Goal: Task Accomplishment & Management: Manage account settings

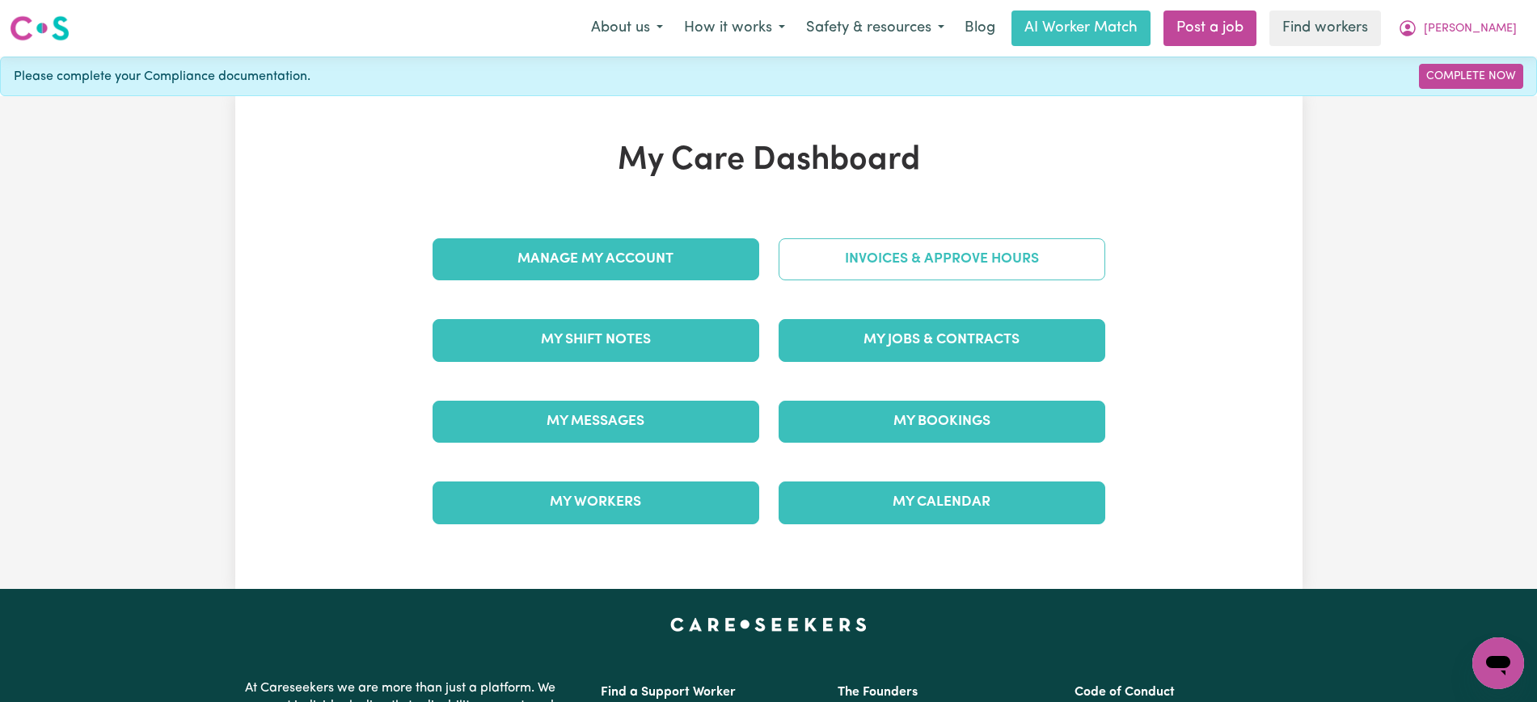
click at [949, 264] on link "Invoices & Approve Hours" at bounding box center [941, 259] width 327 height 42
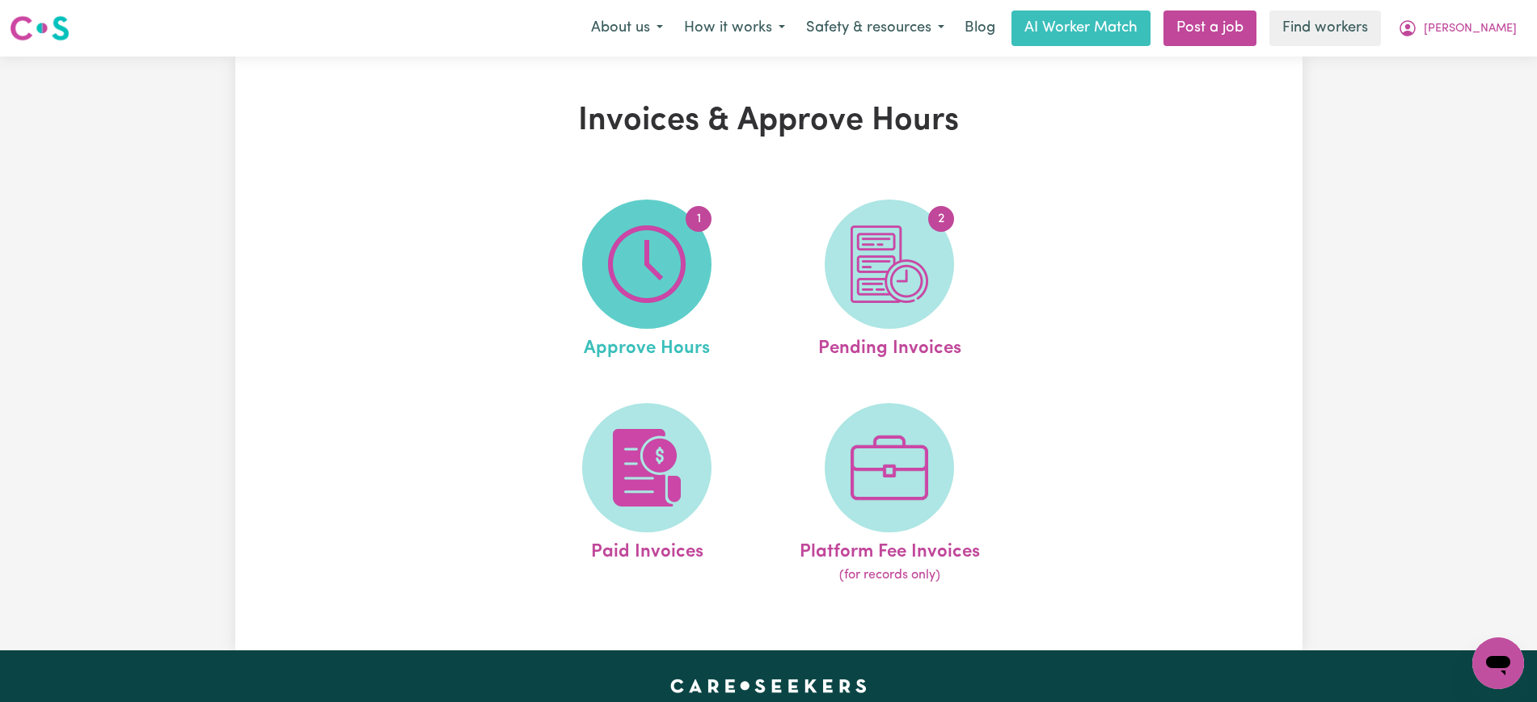
click at [641, 265] on img at bounding box center [647, 265] width 78 height 78
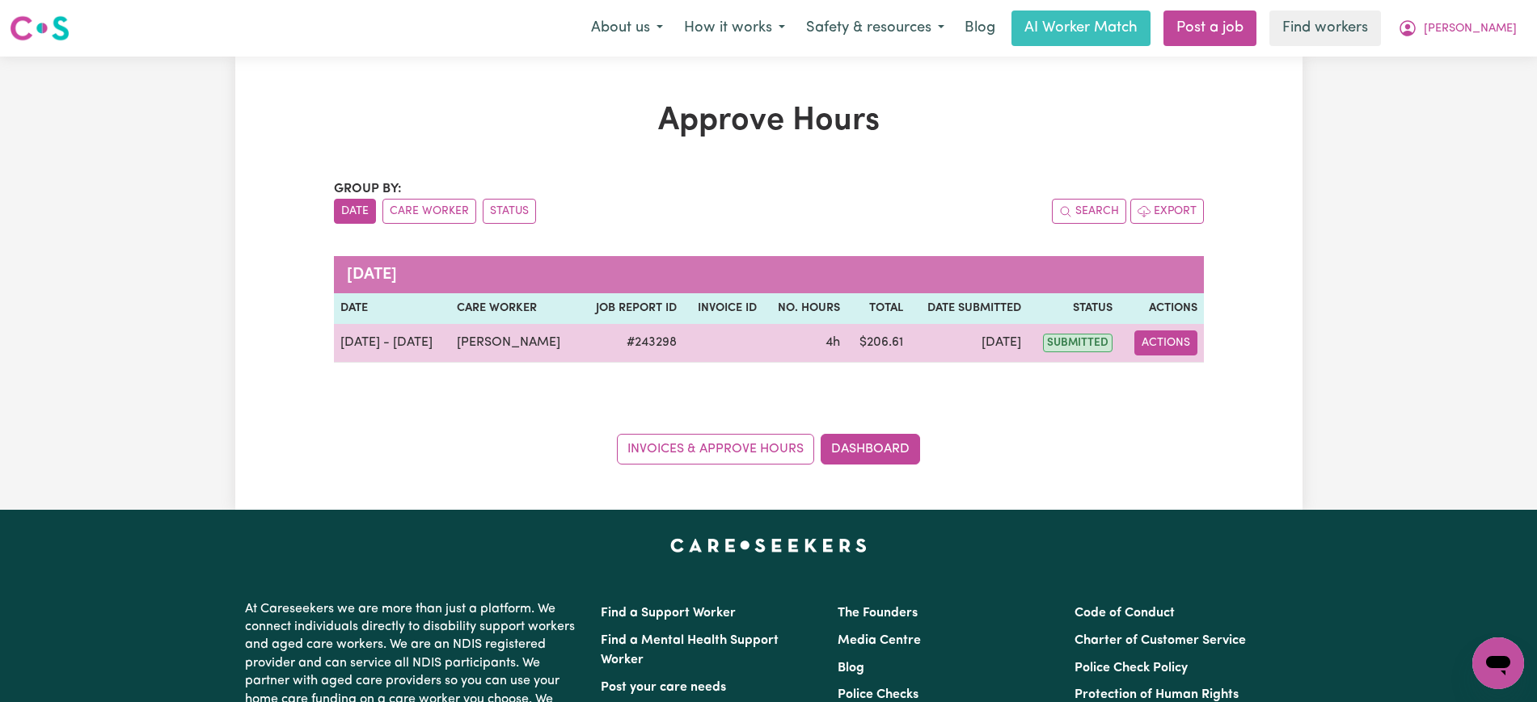
click at [1183, 344] on button "Actions" at bounding box center [1165, 343] width 63 height 25
click at [1188, 380] on link "View Job Report" at bounding box center [1205, 381] width 138 height 32
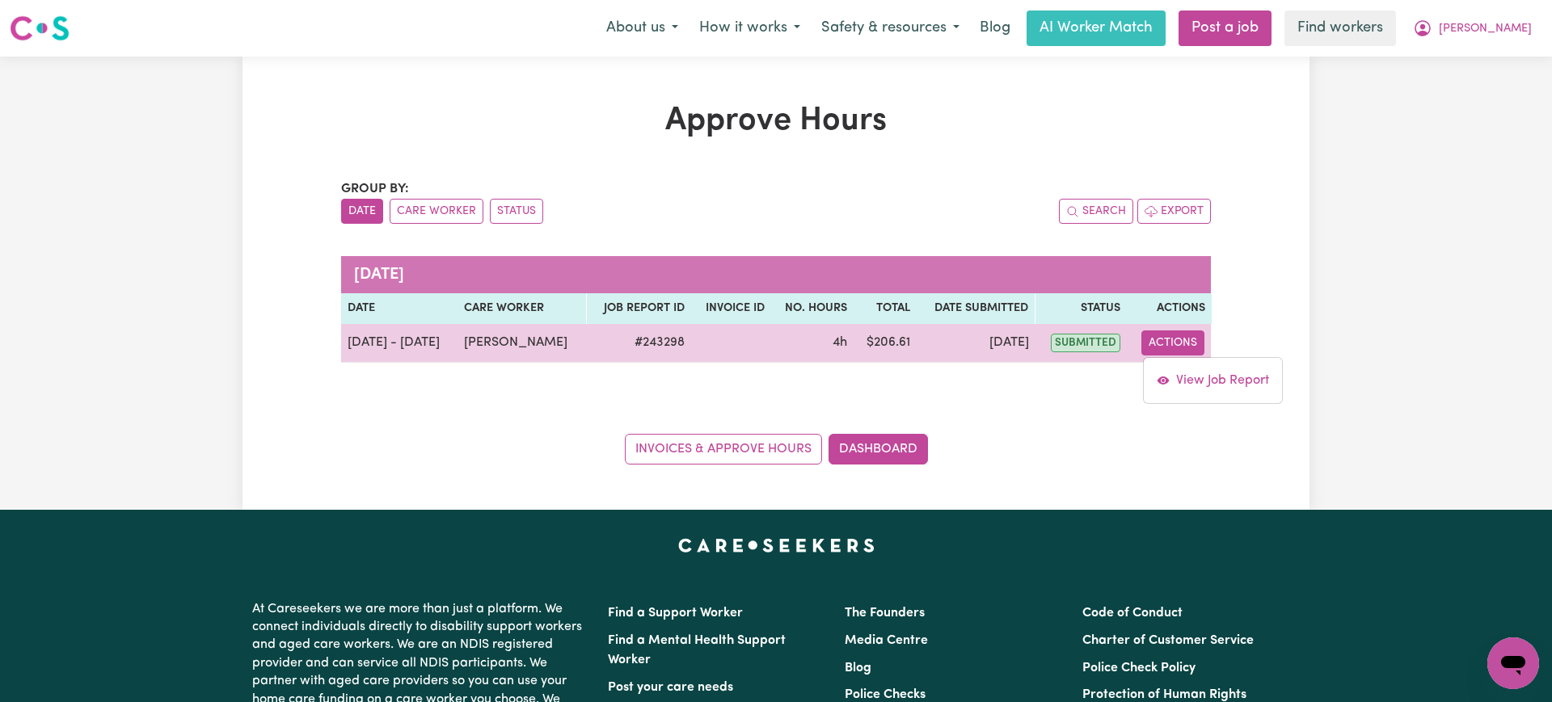
select select "pm"
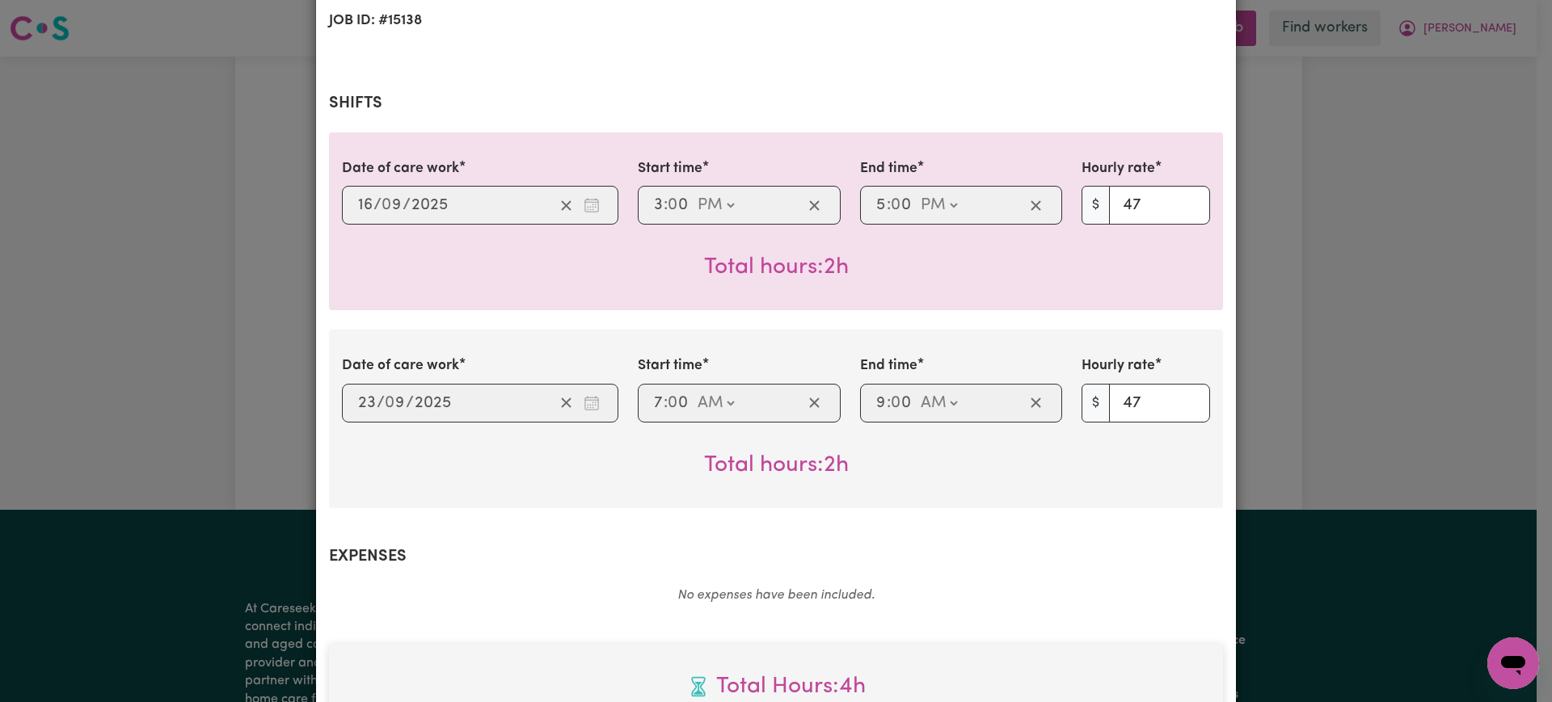
scroll to position [404, 0]
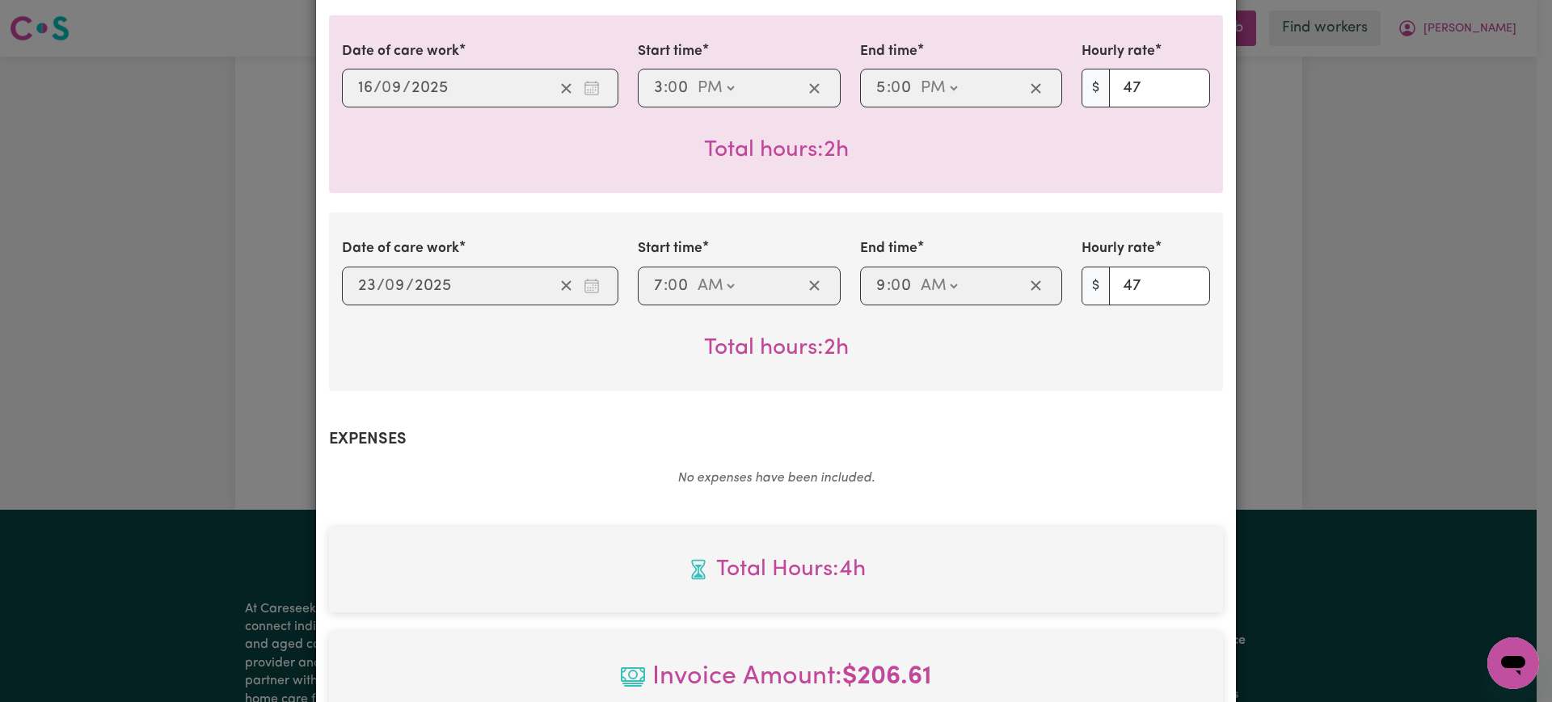
click at [1430, 289] on div "Job Report # 243298 - [PERSON_NAME] Summary Job report # 243298 Client name: [P…" at bounding box center [776, 351] width 1552 height 702
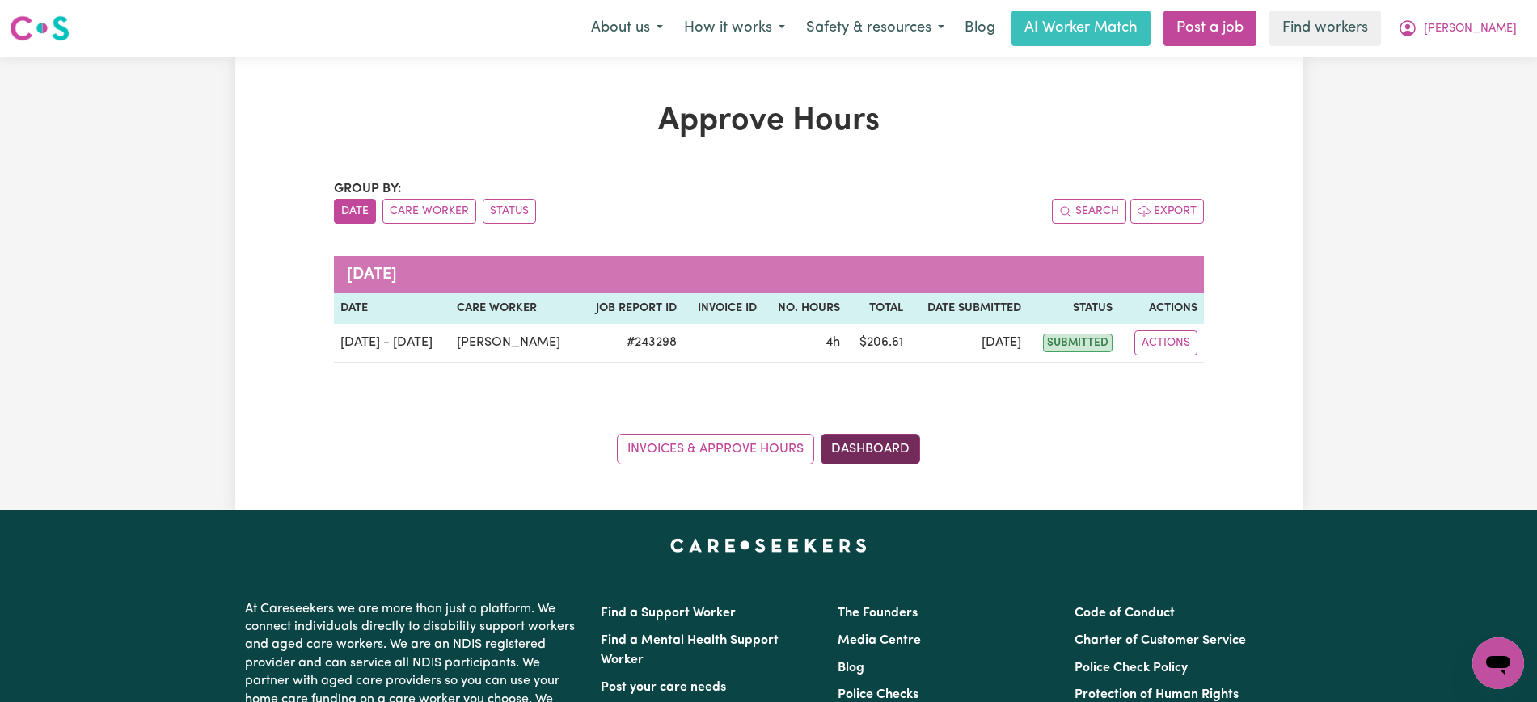
click at [875, 435] on link "Dashboard" at bounding box center [870, 449] width 99 height 31
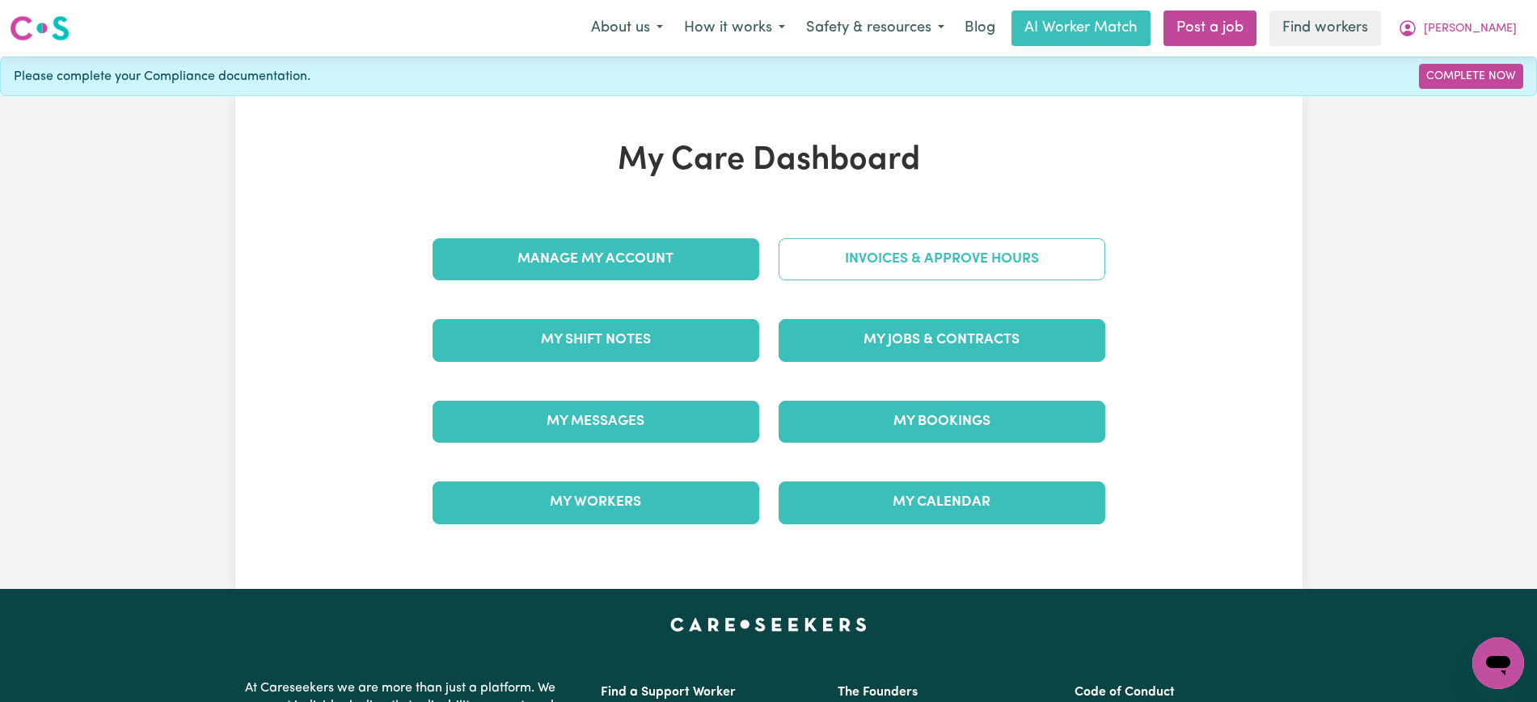
click at [839, 262] on link "Invoices & Approve Hours" at bounding box center [941, 259] width 327 height 42
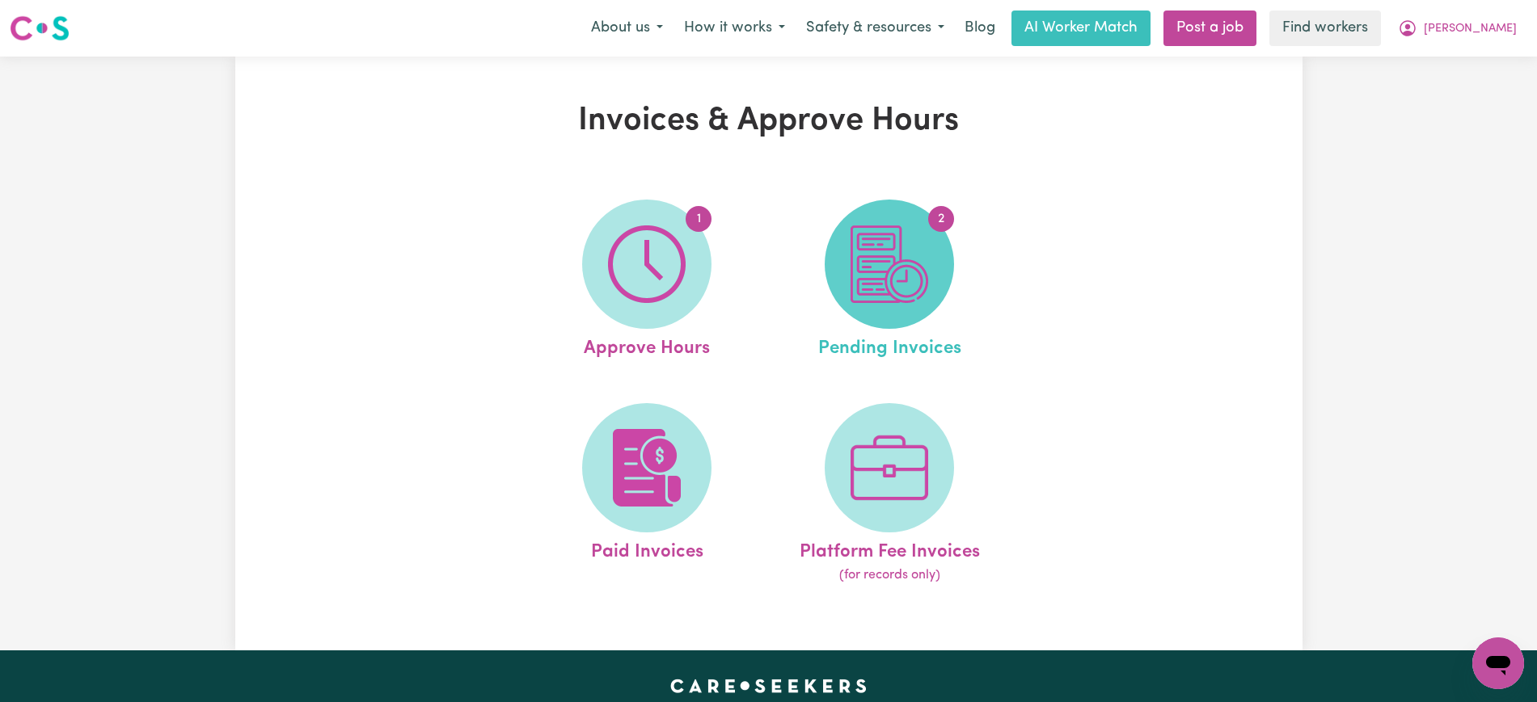
click at [889, 297] on img at bounding box center [889, 265] width 78 height 78
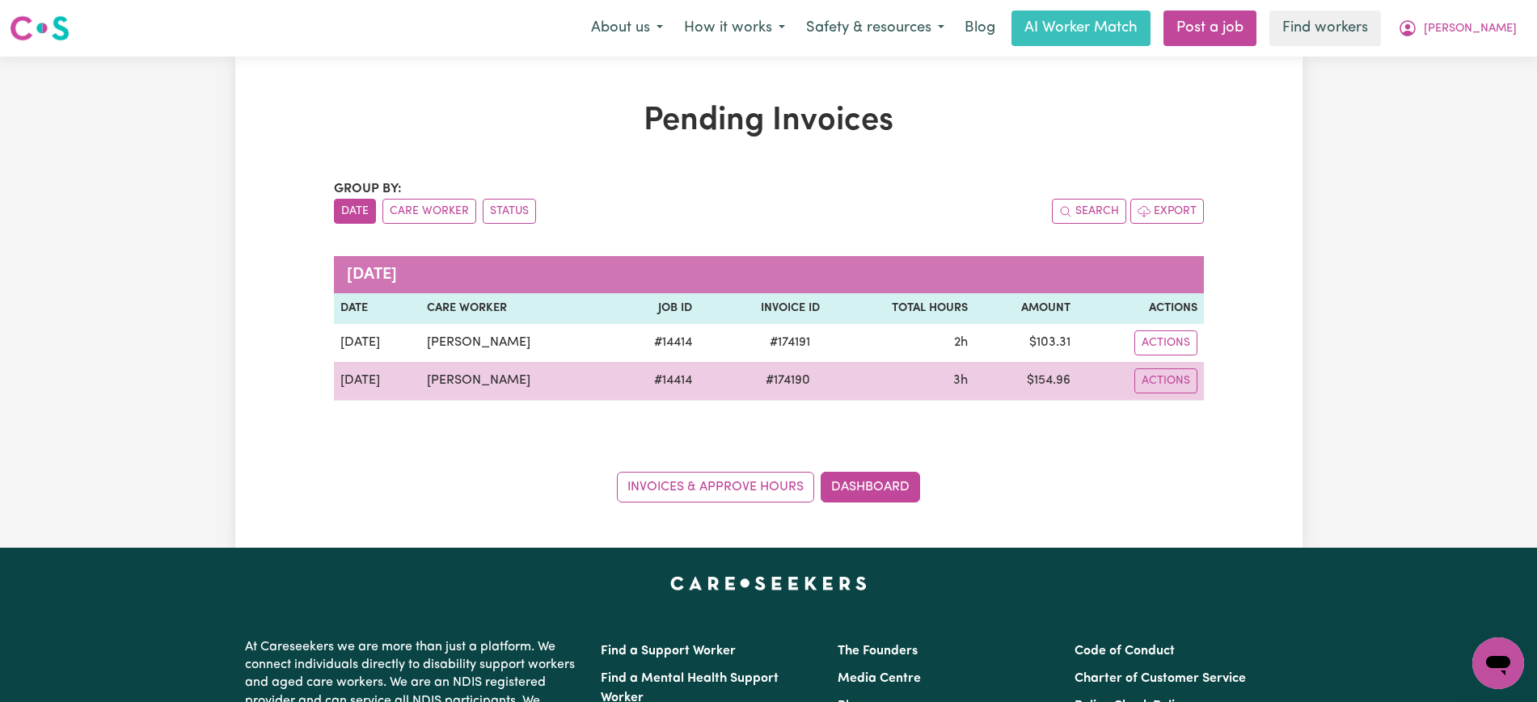
click at [784, 375] on span "# 174190" at bounding box center [788, 380] width 64 height 19
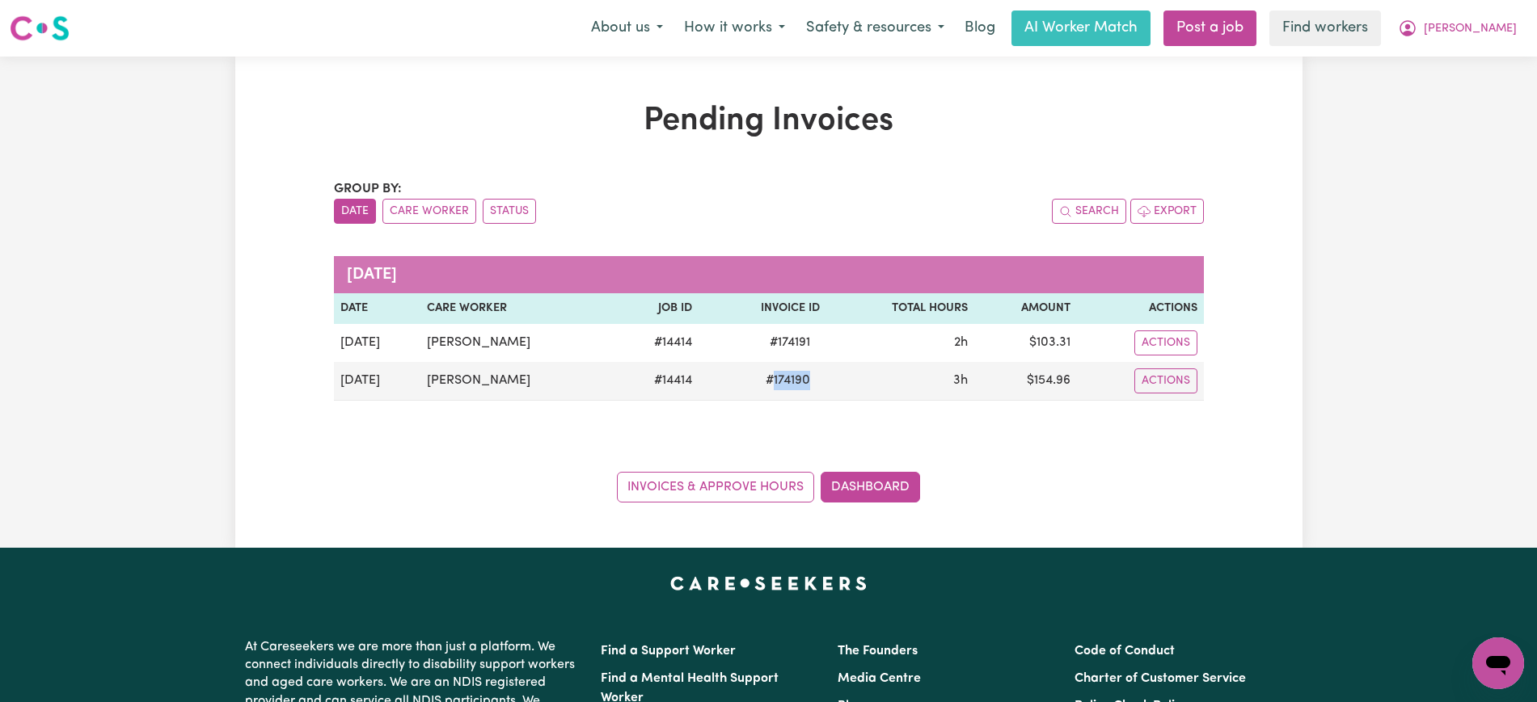
copy span "174190"
click at [870, 492] on link "Dashboard" at bounding box center [870, 487] width 99 height 31
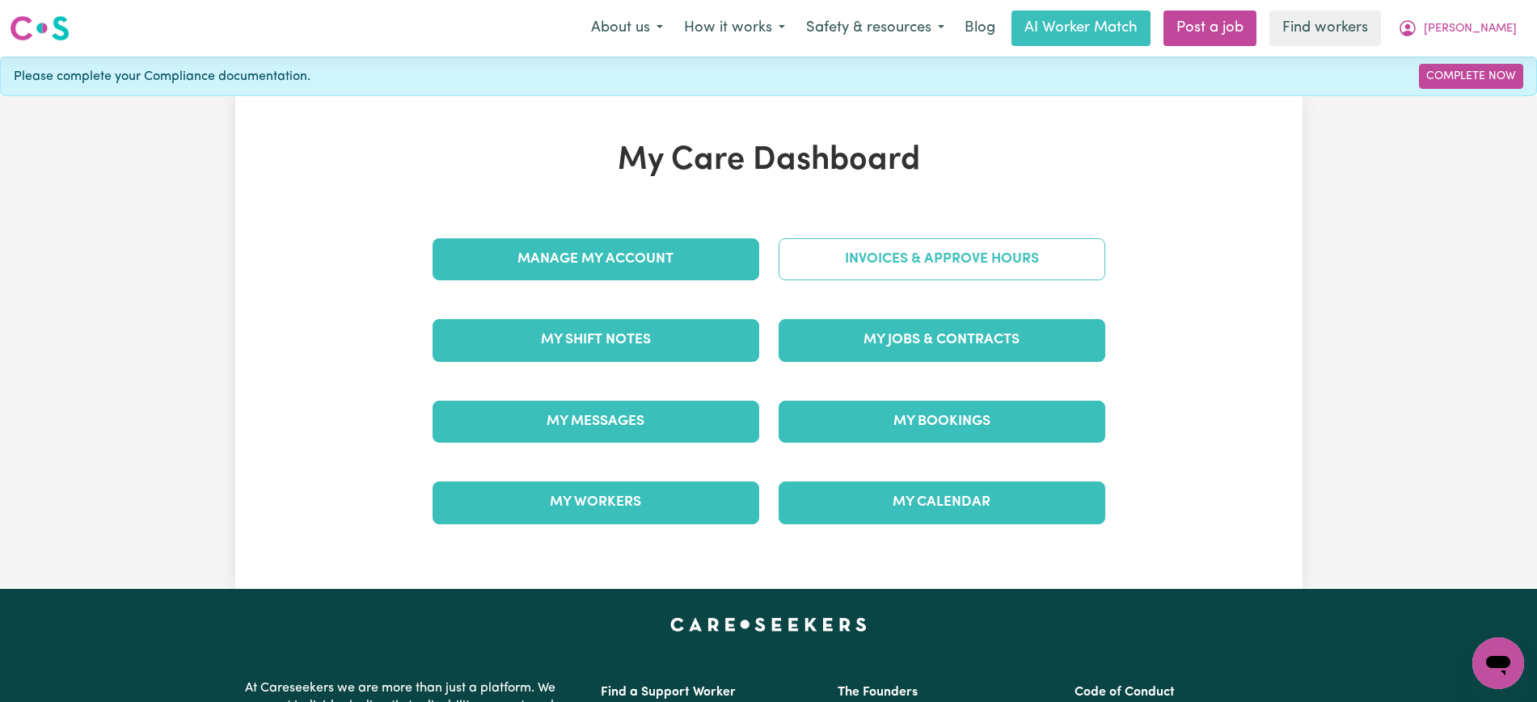
click at [861, 273] on link "Invoices & Approve Hours" at bounding box center [941, 259] width 327 height 42
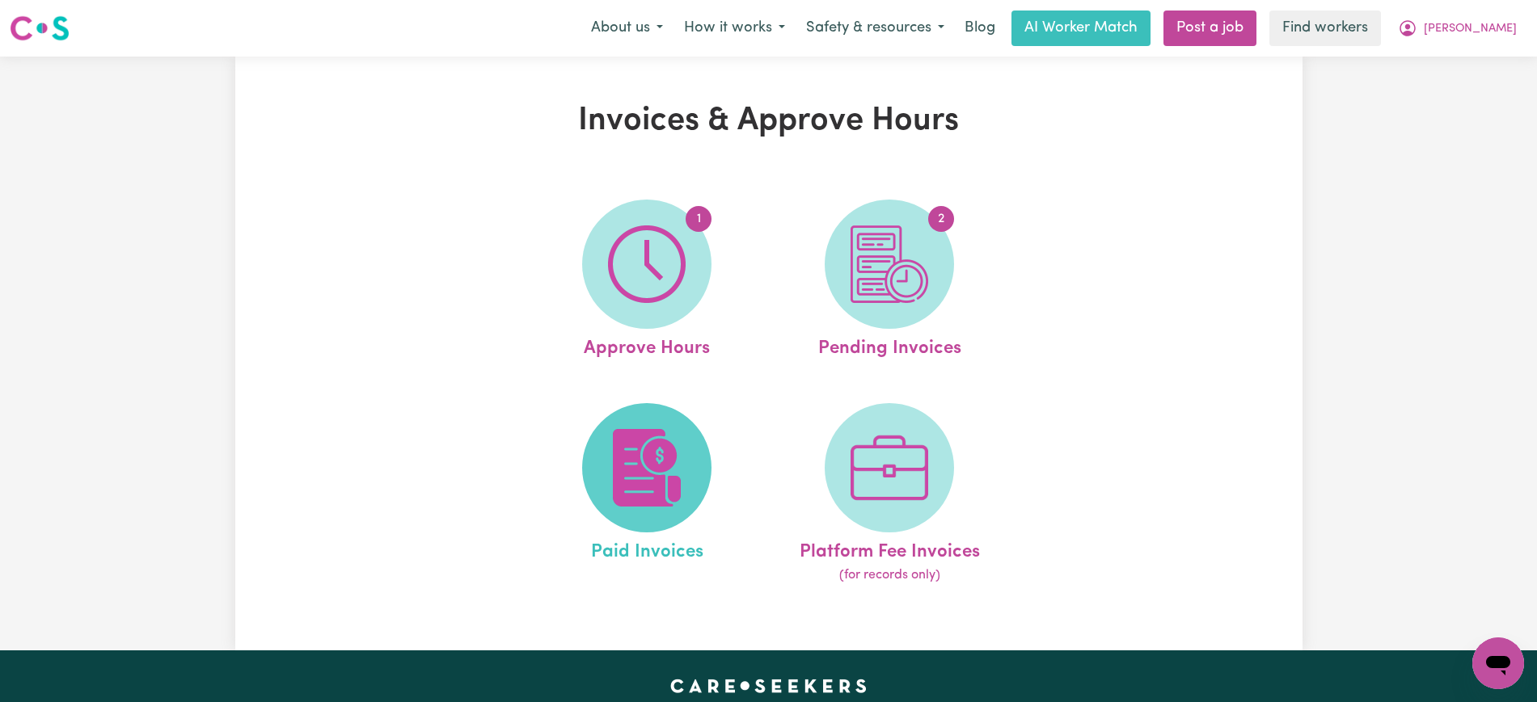
click at [639, 479] on img at bounding box center [647, 468] width 78 height 78
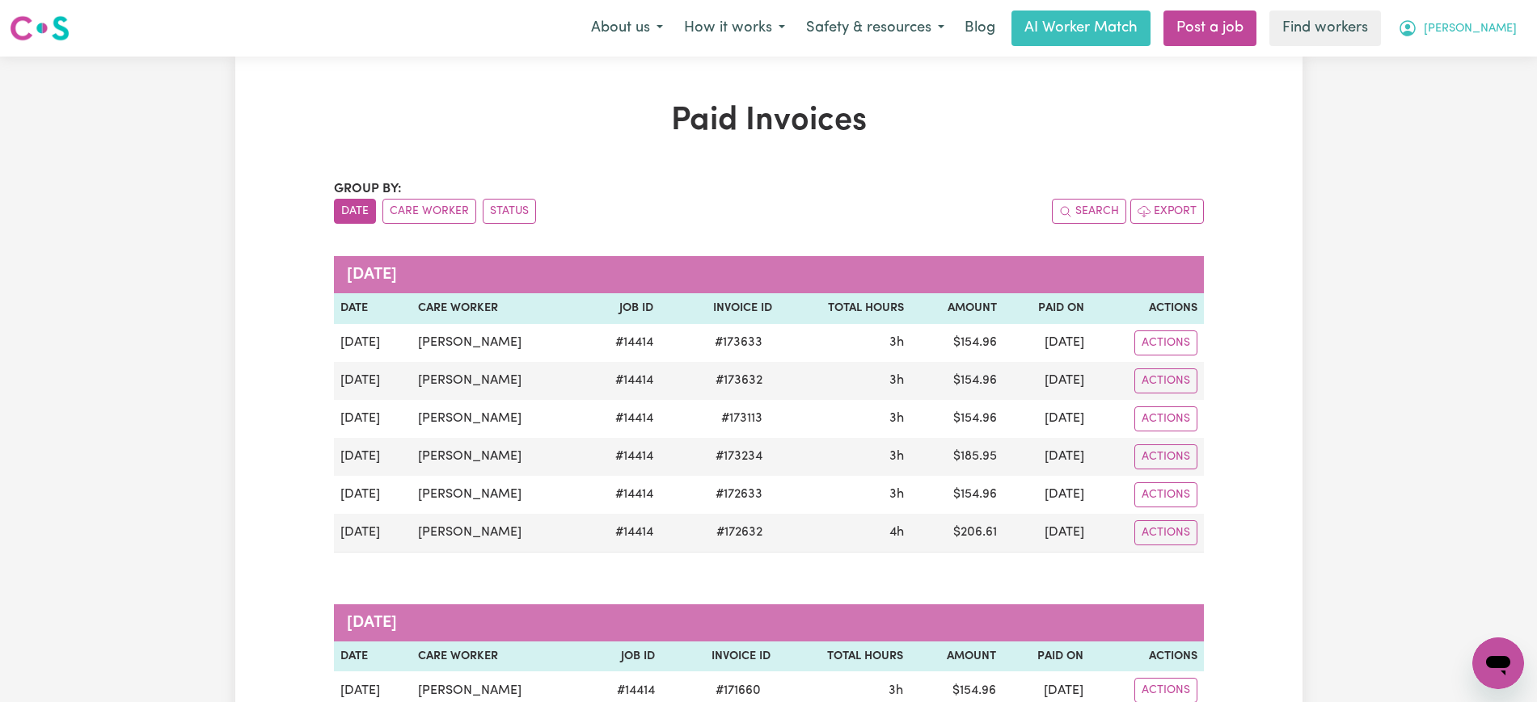
click at [1482, 31] on button "[PERSON_NAME]" at bounding box center [1457, 28] width 140 height 34
click at [1446, 67] on link "My Dashboard" at bounding box center [1463, 63] width 128 height 31
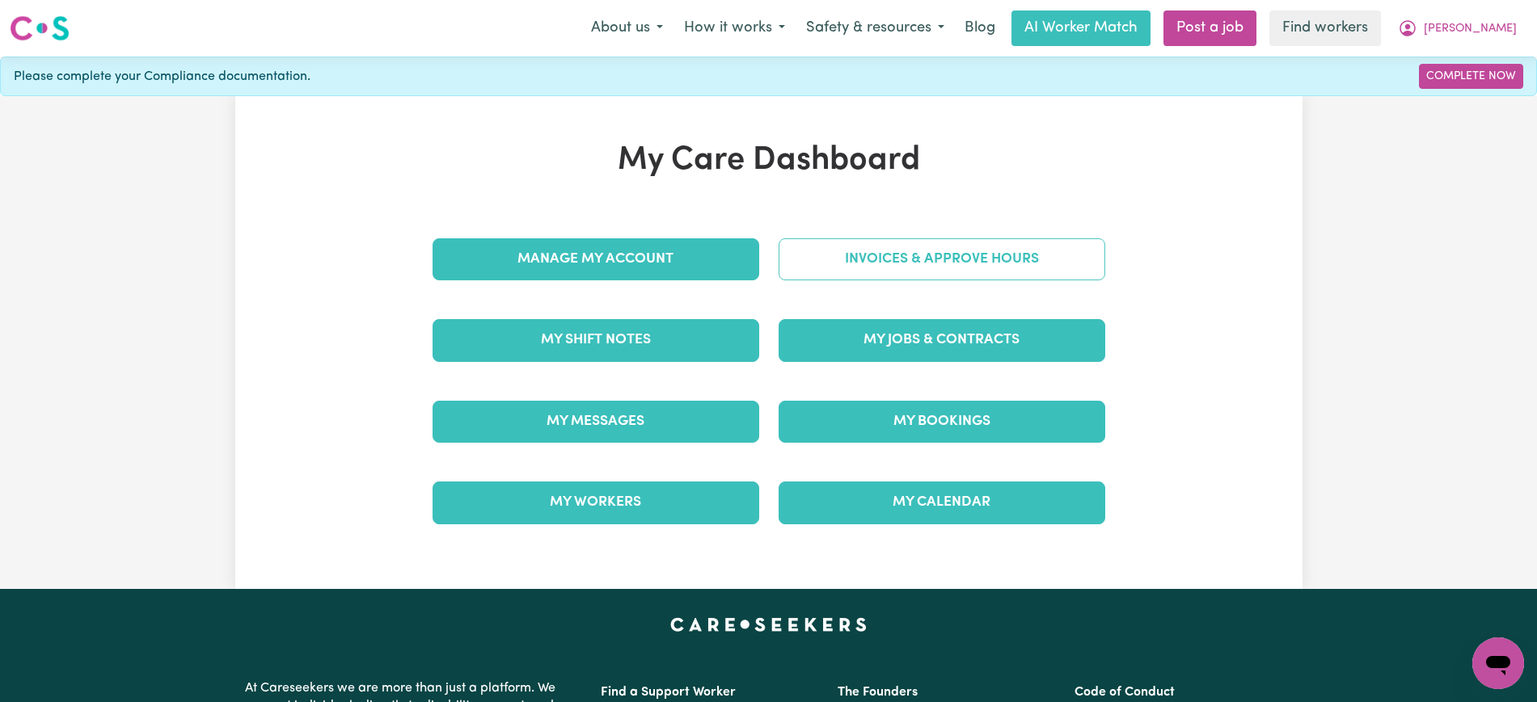
click at [931, 254] on link "Invoices & Approve Hours" at bounding box center [941, 259] width 327 height 42
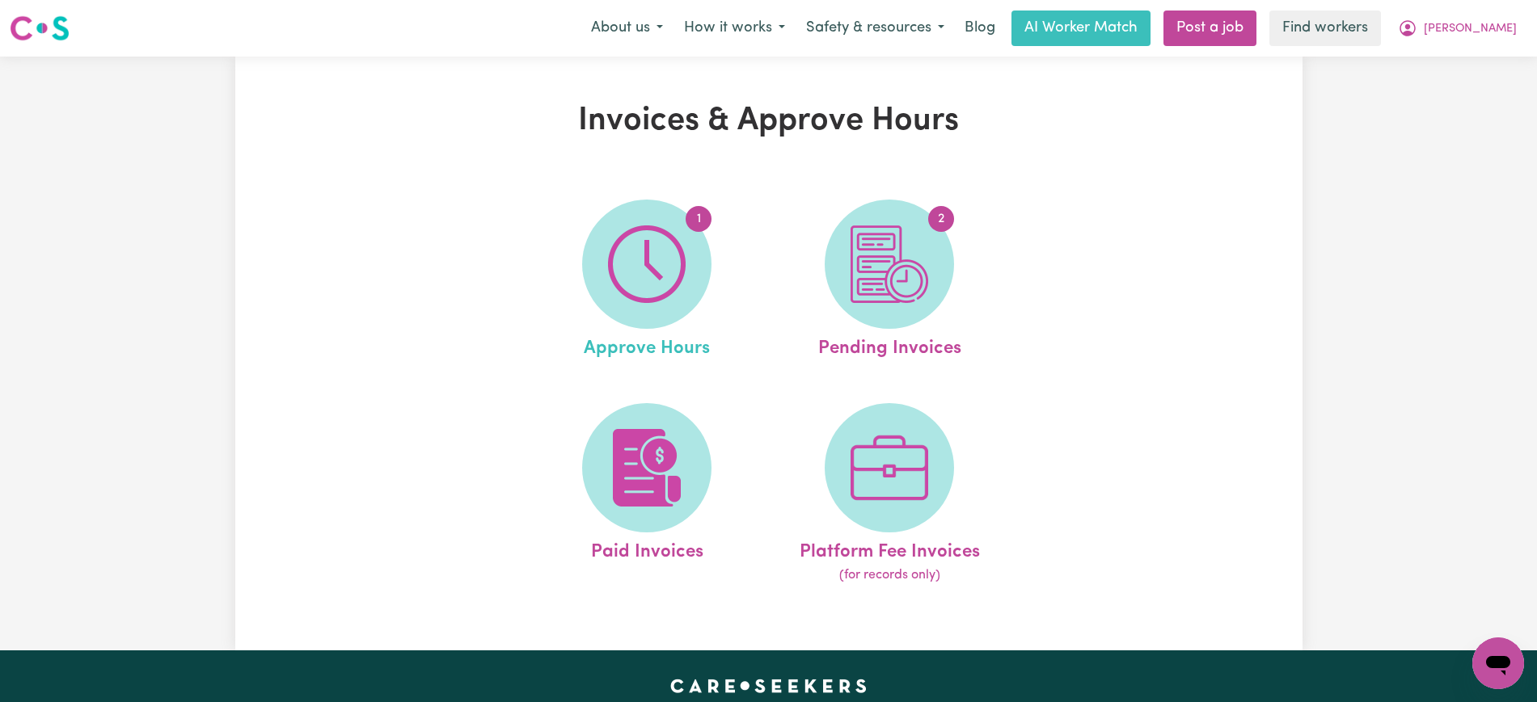
click at [720, 285] on link "1 Approve Hours" at bounding box center [646, 281] width 233 height 163
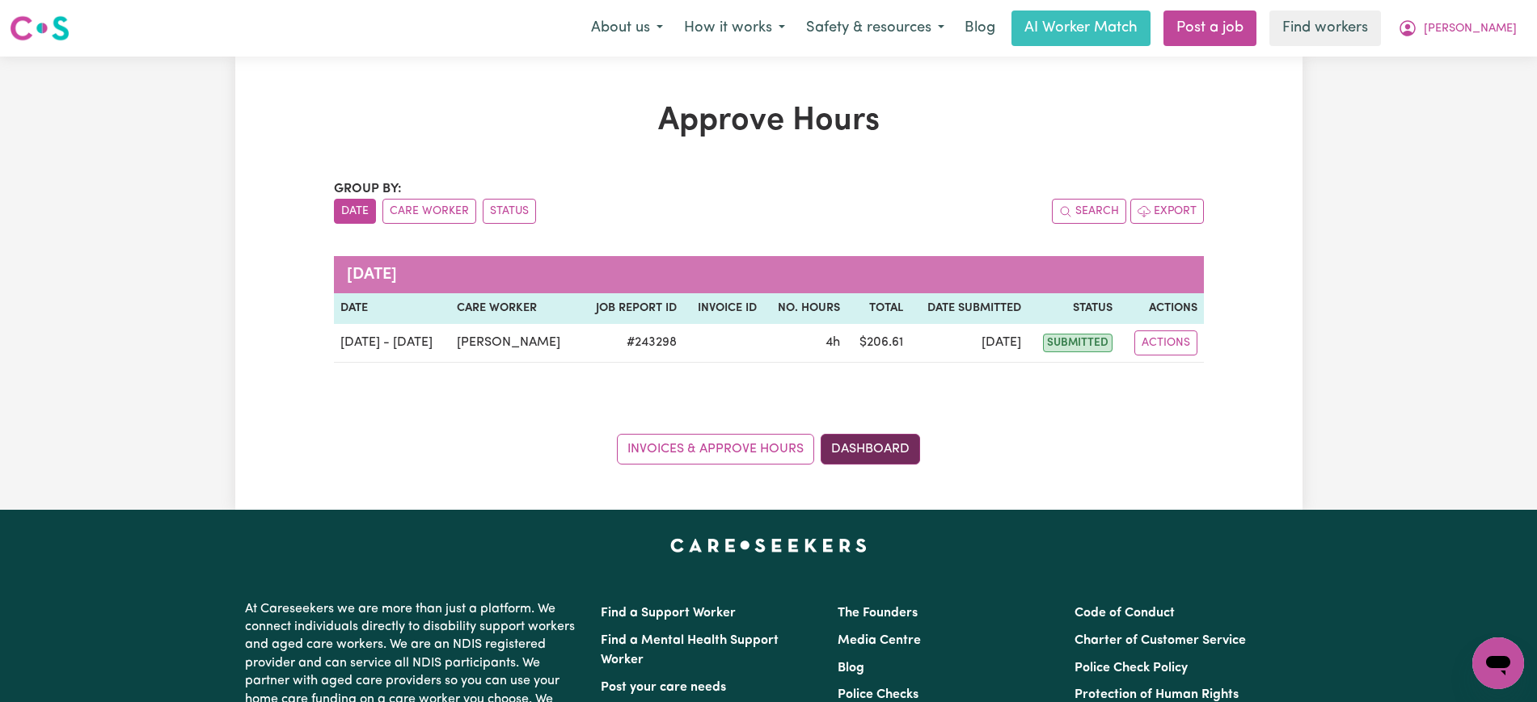
click at [837, 449] on link "Dashboard" at bounding box center [870, 449] width 99 height 31
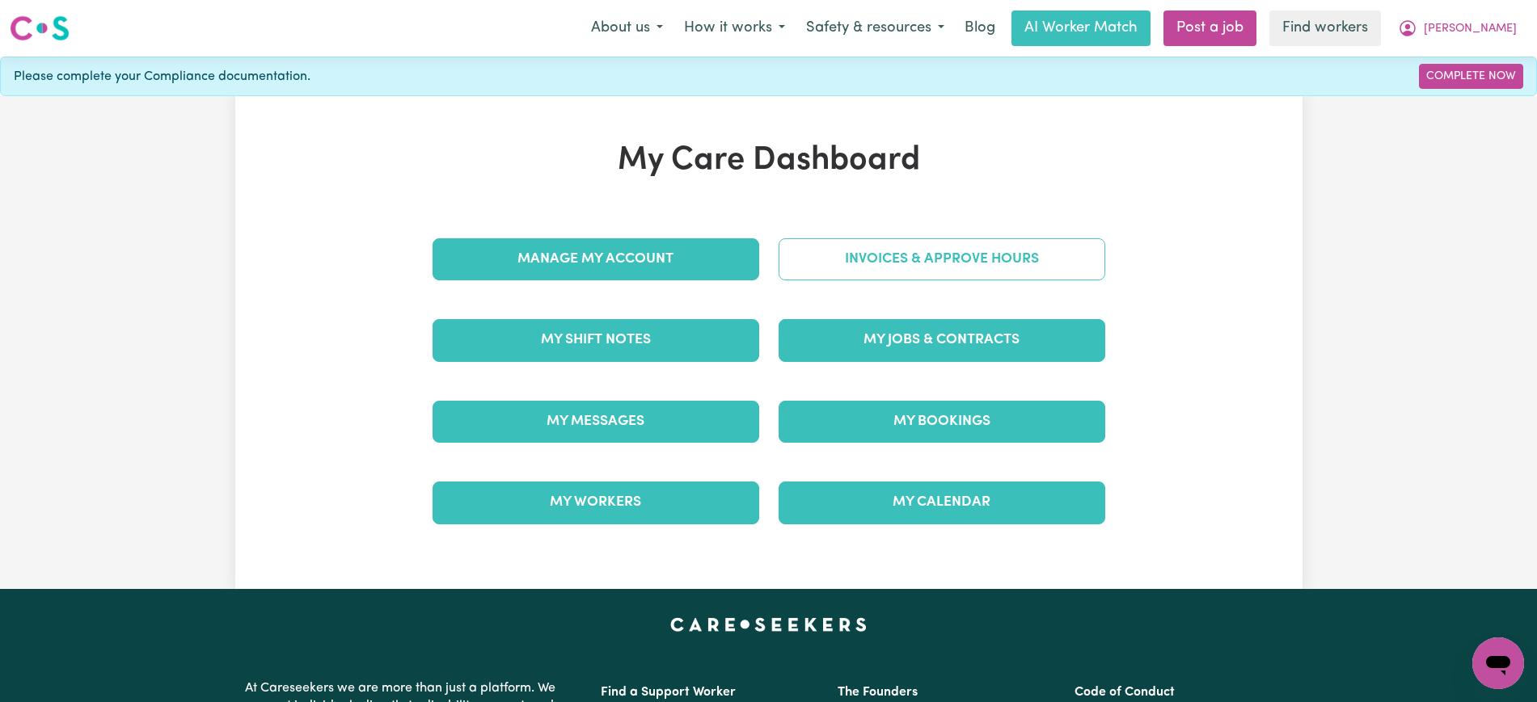
click at [872, 263] on link "Invoices & Approve Hours" at bounding box center [941, 259] width 327 height 42
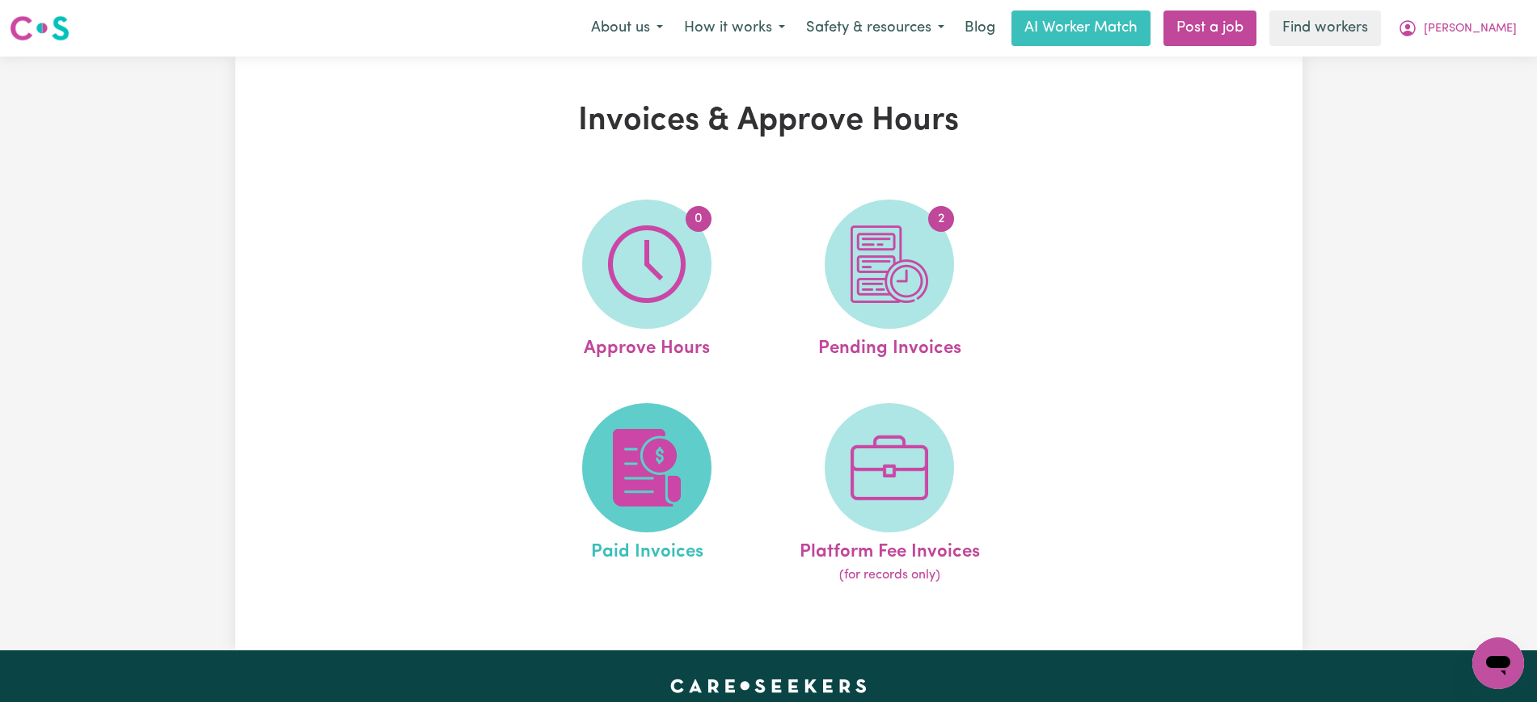
click at [668, 470] on img at bounding box center [647, 468] width 78 height 78
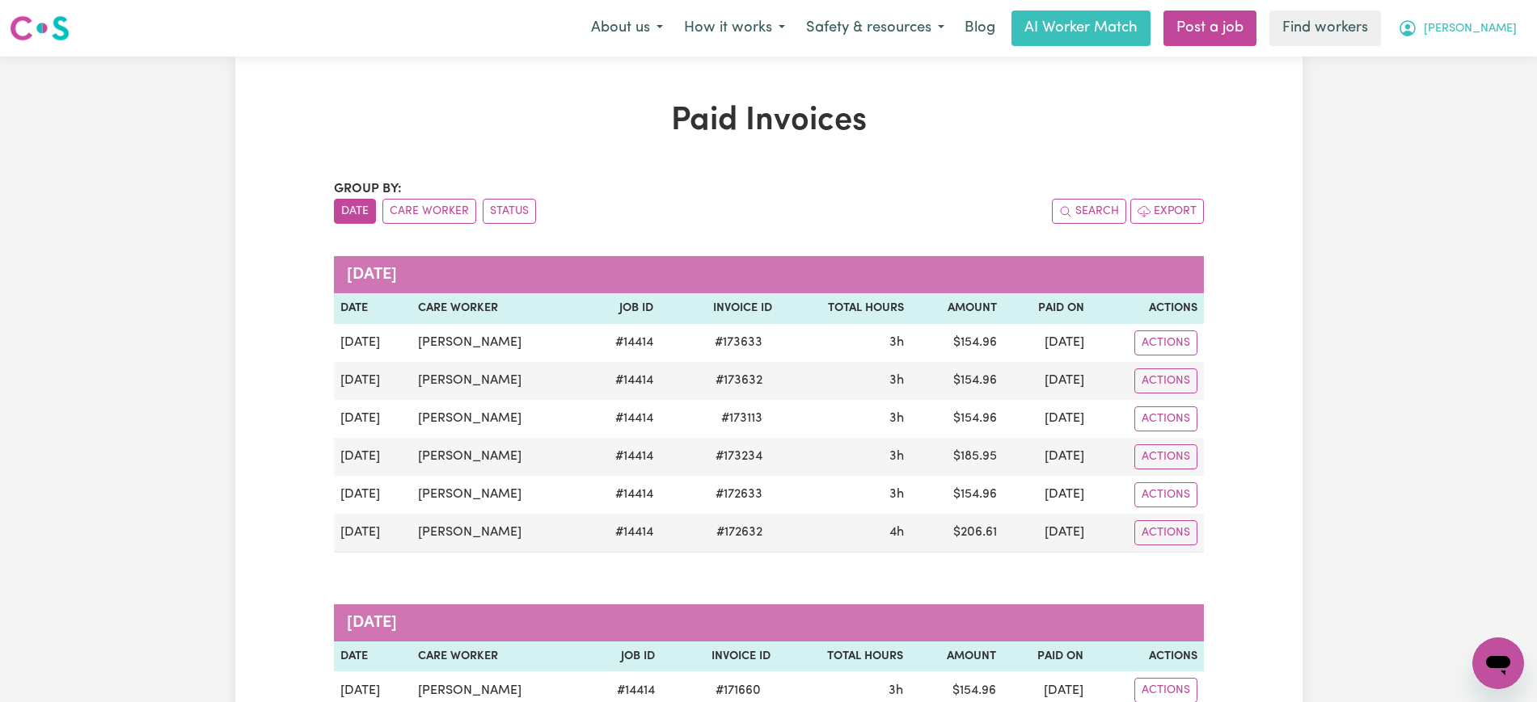
click at [1496, 16] on button "[PERSON_NAME]" at bounding box center [1457, 28] width 140 height 34
click at [1470, 53] on link "My Dashboard" at bounding box center [1463, 63] width 128 height 31
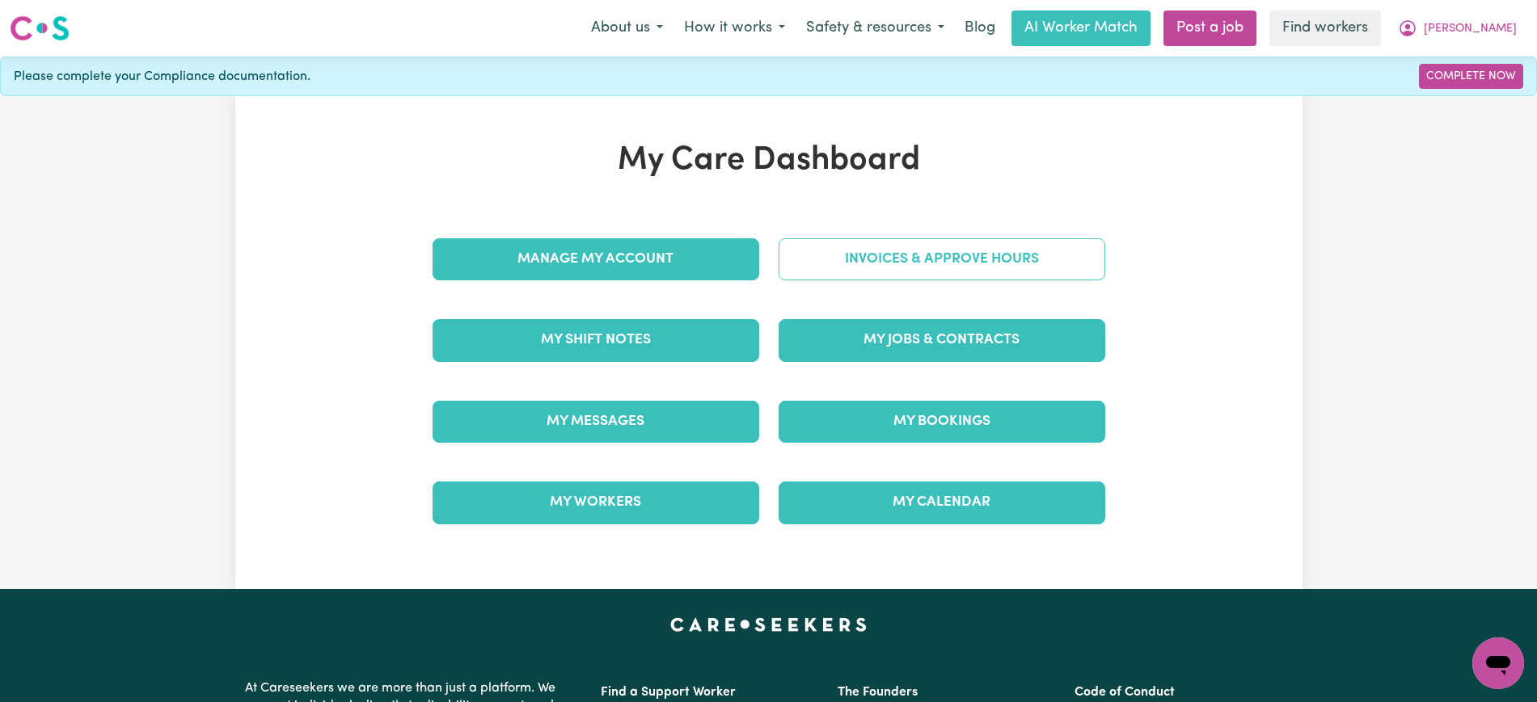
click at [816, 253] on link "Invoices & Approve Hours" at bounding box center [941, 259] width 327 height 42
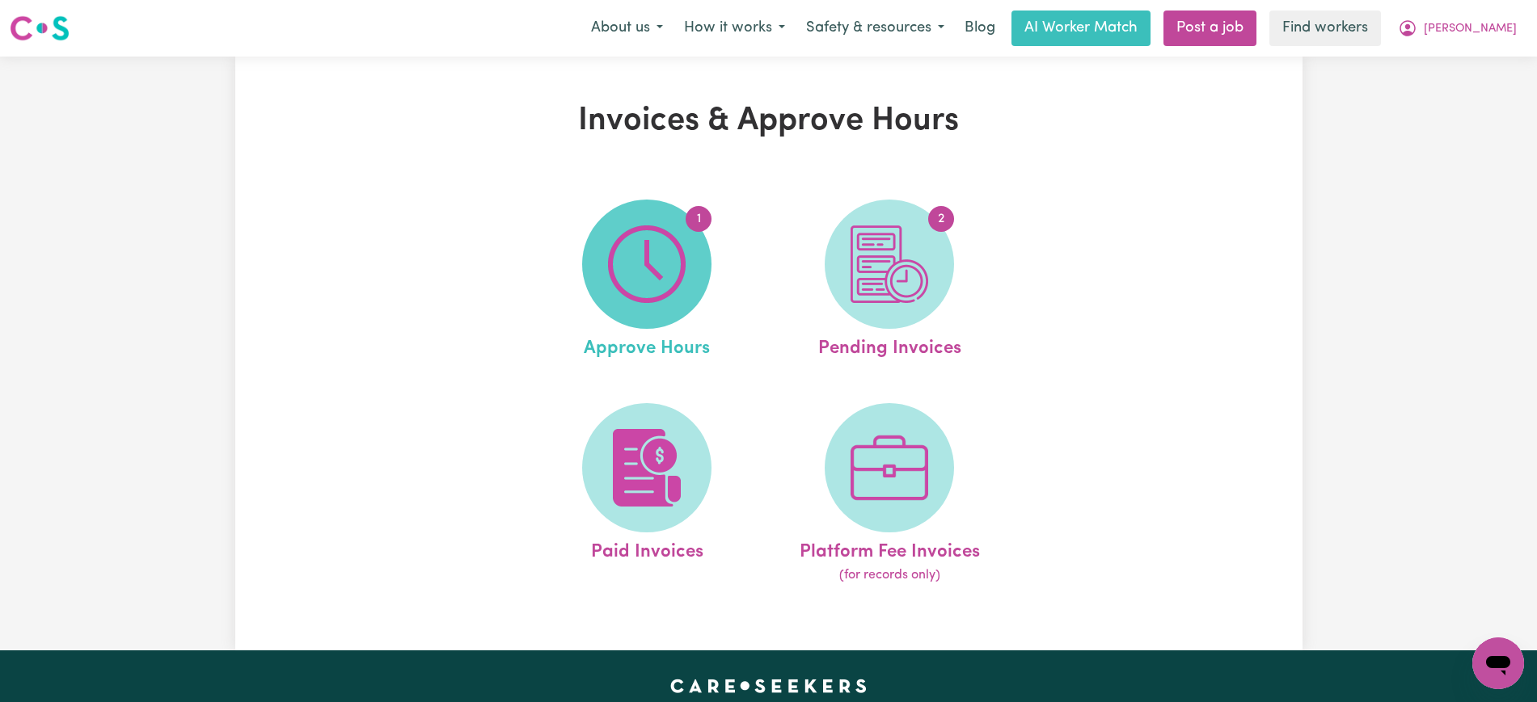
click at [700, 265] on span "1" at bounding box center [646, 264] width 129 height 129
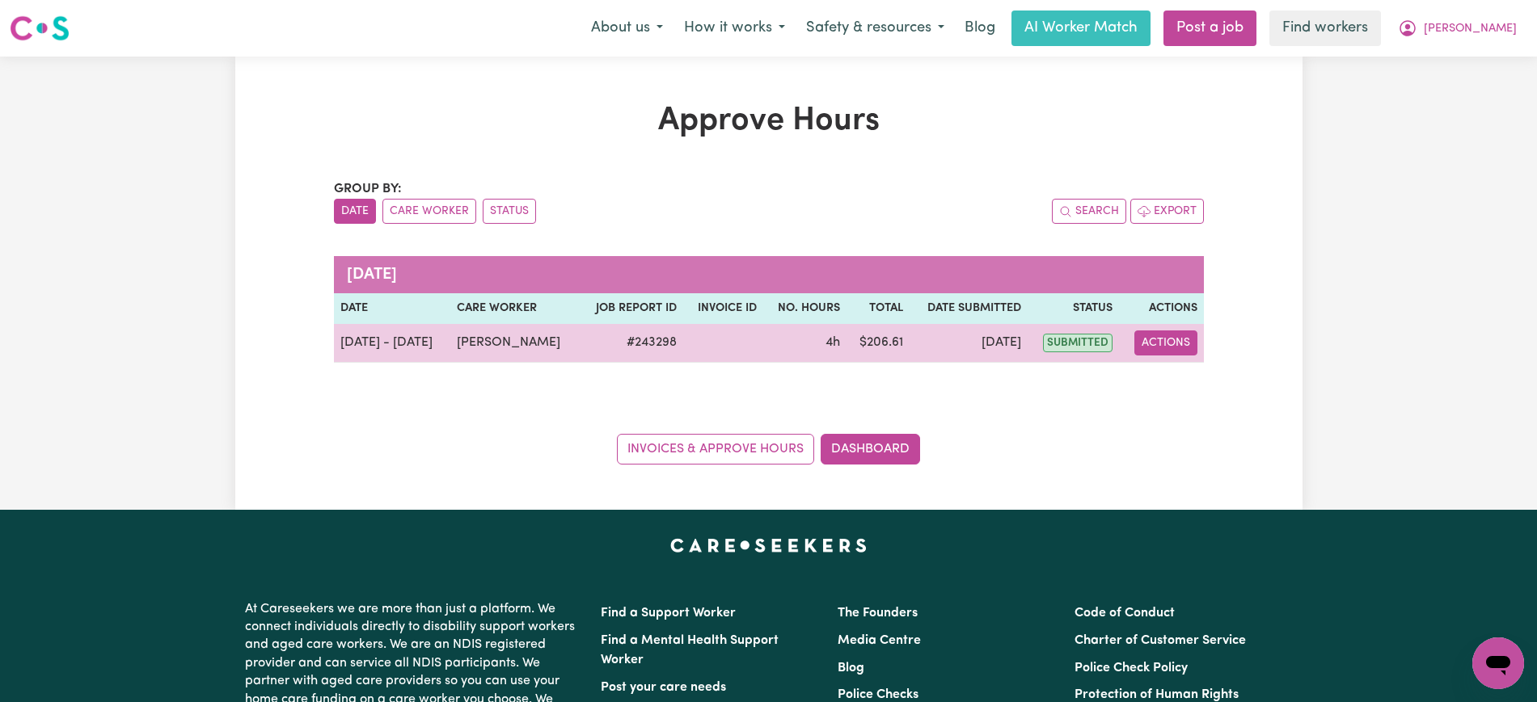
click at [1167, 336] on button "Actions" at bounding box center [1165, 343] width 63 height 25
click at [1174, 375] on link "View Job Report" at bounding box center [1205, 381] width 138 height 32
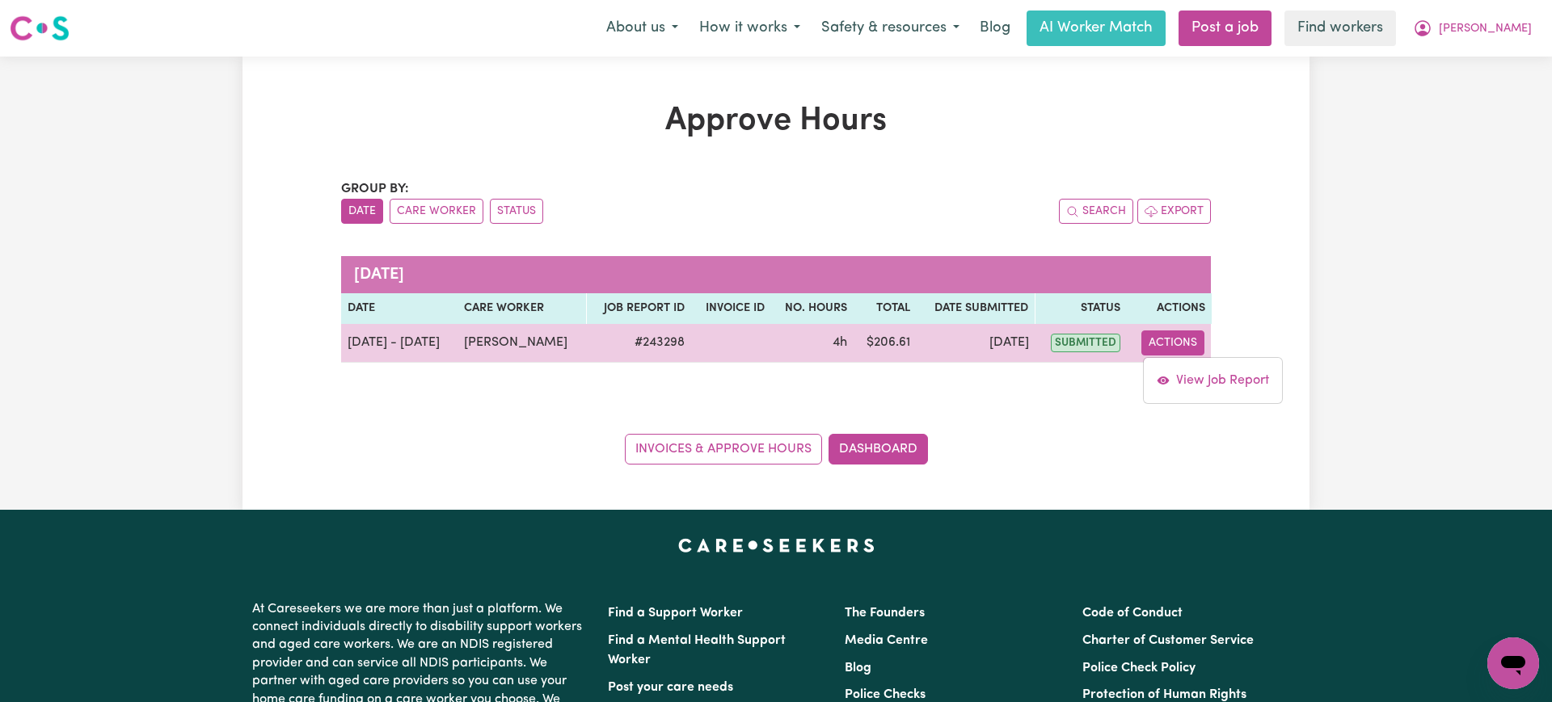
select select "pm"
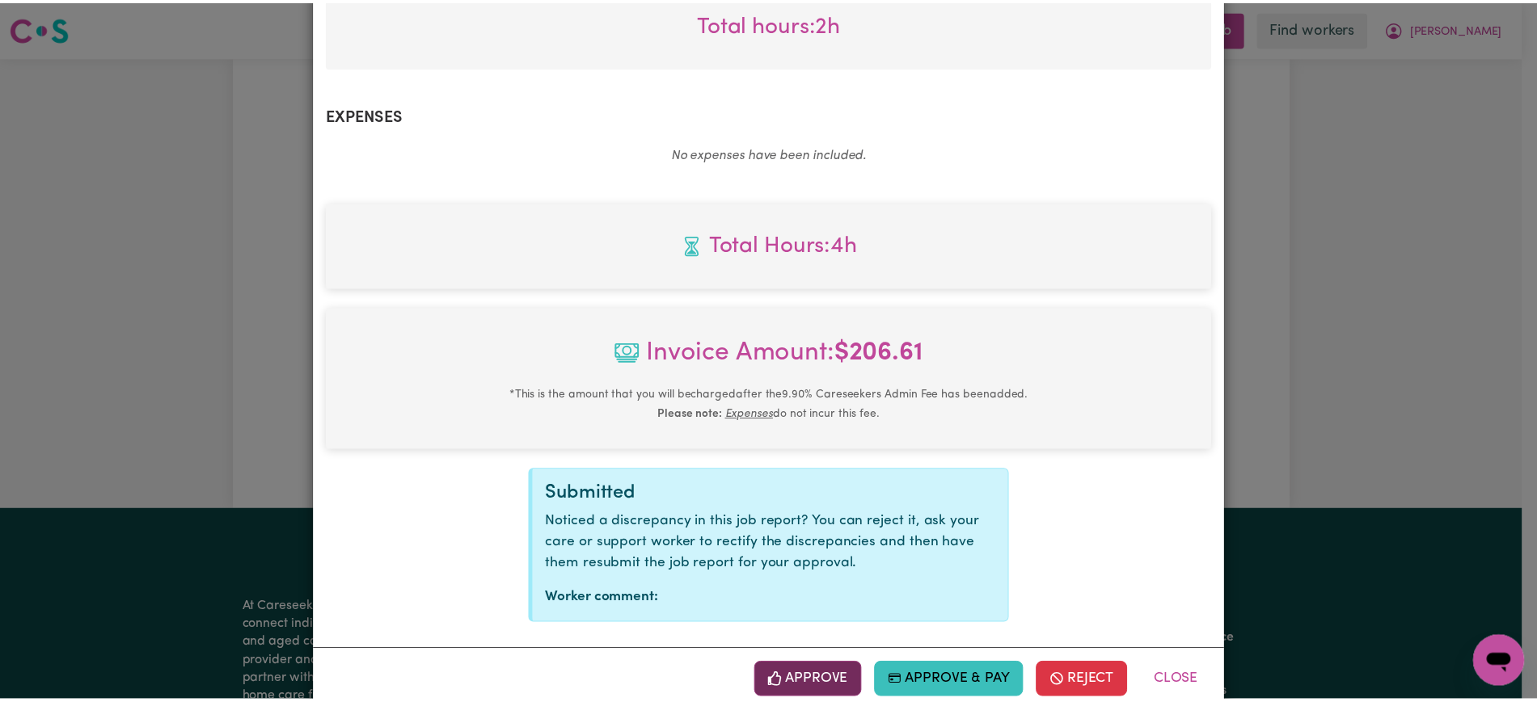
scroll to position [763, 0]
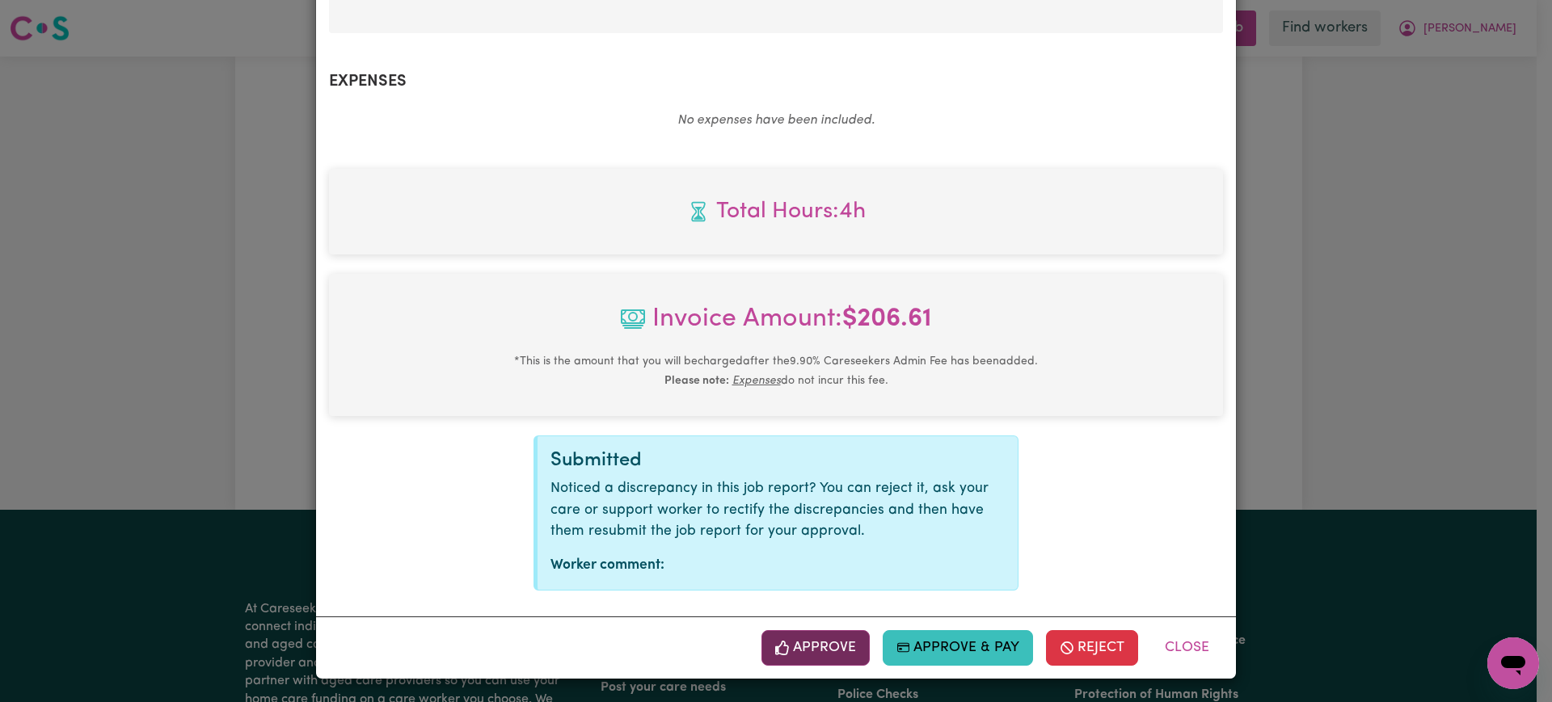
click at [838, 648] on button "Approve" at bounding box center [816, 649] width 108 height 36
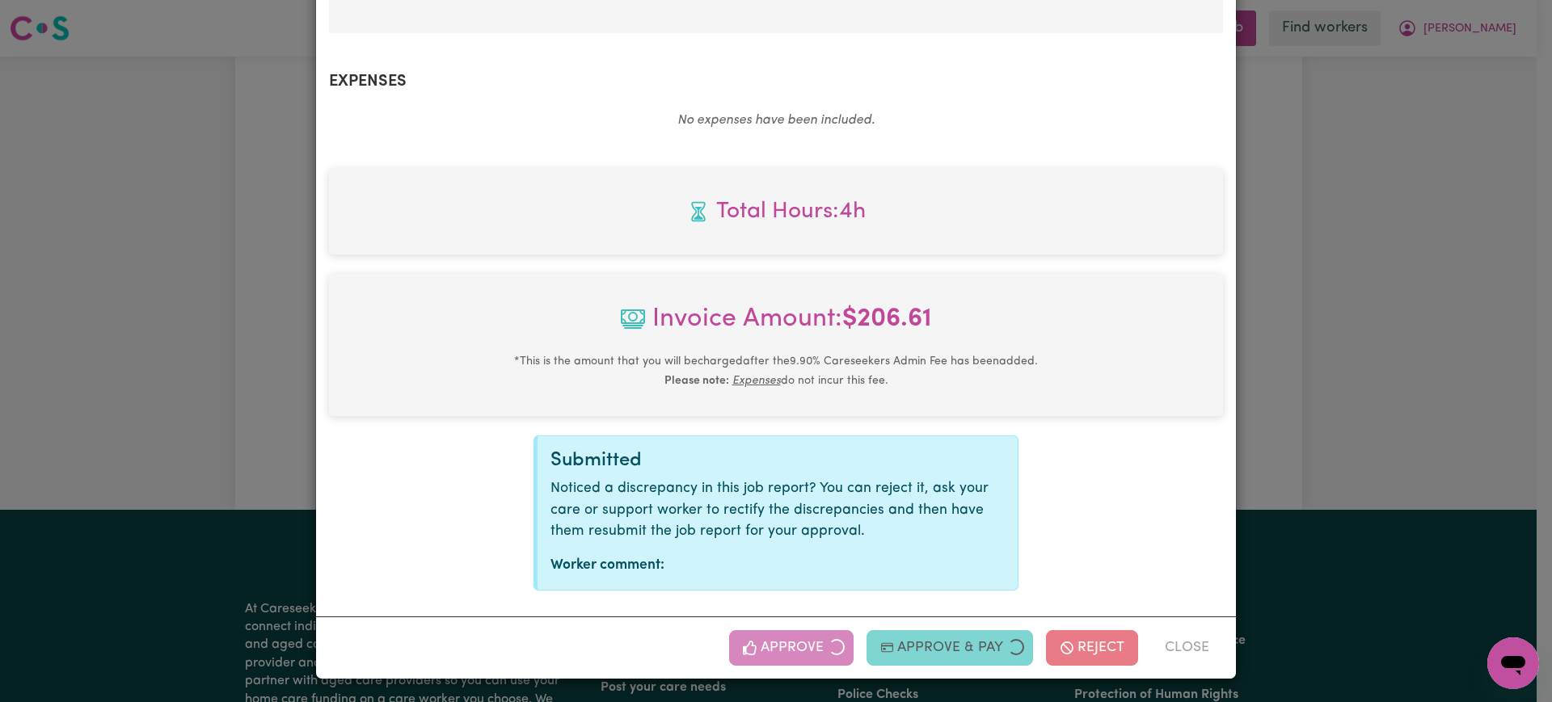
click at [1293, 441] on div "Job Report # 243298 - [PERSON_NAME] Summary Job report # 243298 Client name: [P…" at bounding box center [776, 351] width 1552 height 702
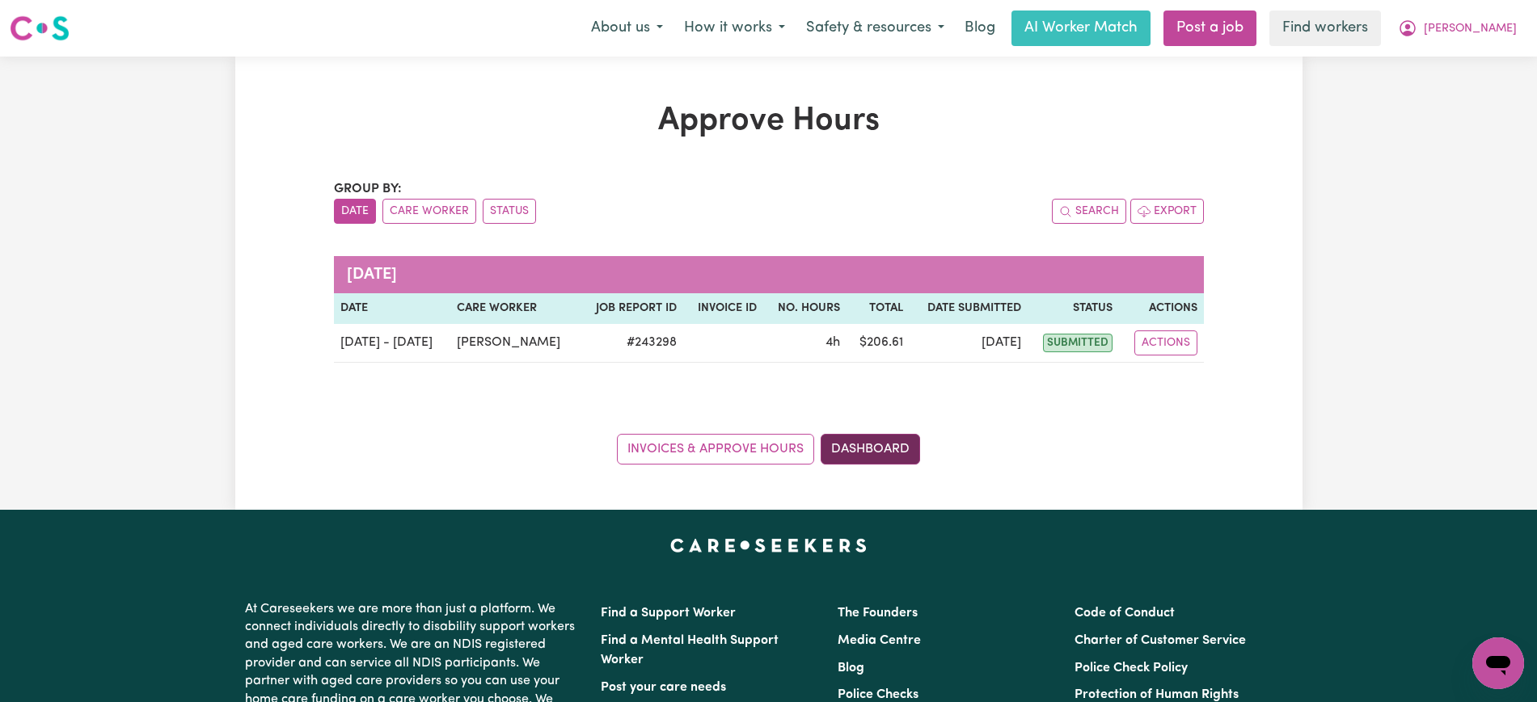
click at [874, 449] on link "Dashboard" at bounding box center [870, 449] width 99 height 31
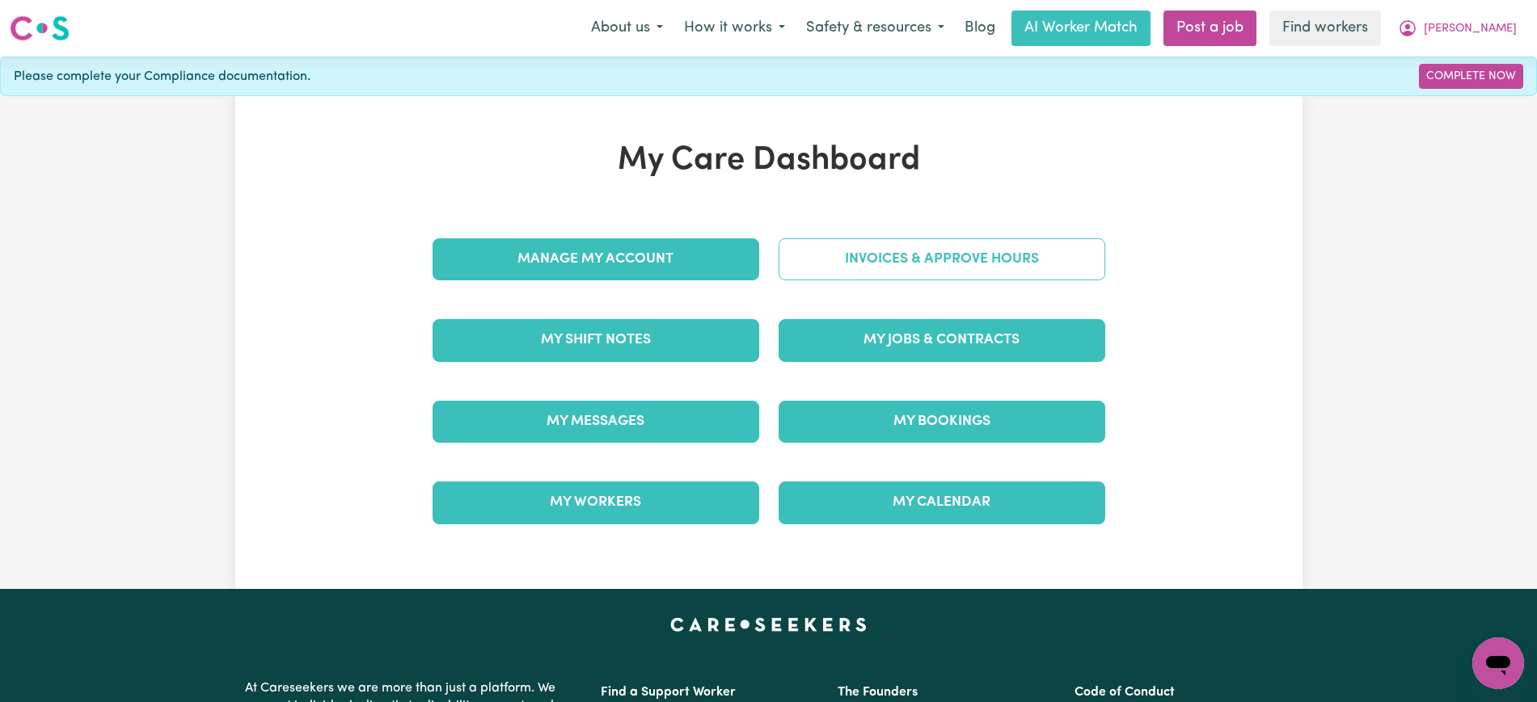
click at [880, 255] on link "Invoices & Approve Hours" at bounding box center [941, 259] width 327 height 42
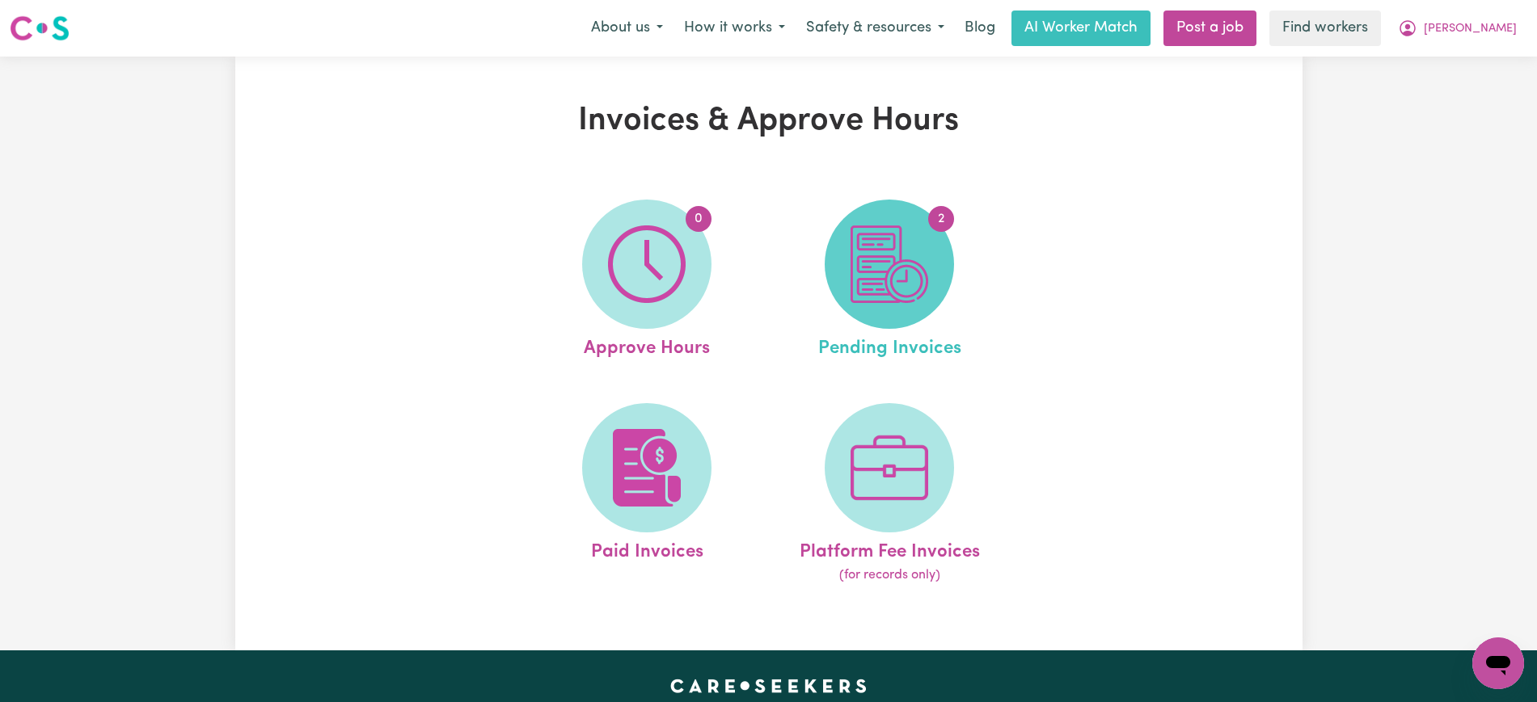
click at [900, 296] on img at bounding box center [889, 265] width 78 height 78
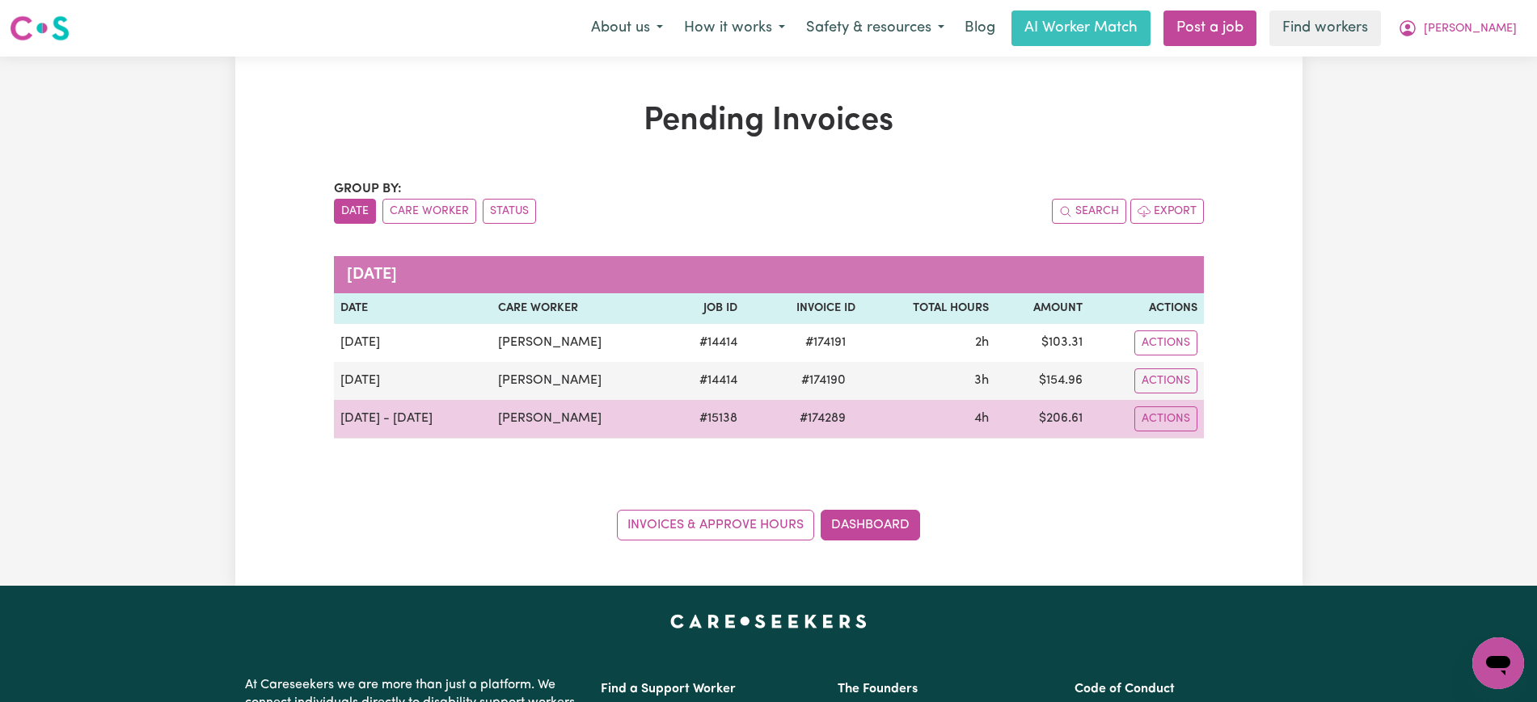
click at [812, 416] on span "# 174289" at bounding box center [822, 418] width 65 height 19
copy span "174289"
click at [1051, 416] on td "$ 206.61" at bounding box center [1042, 419] width 94 height 39
drag, startPoint x: 1051, startPoint y: 416, endPoint x: 1043, endPoint y: 301, distance: 115.9
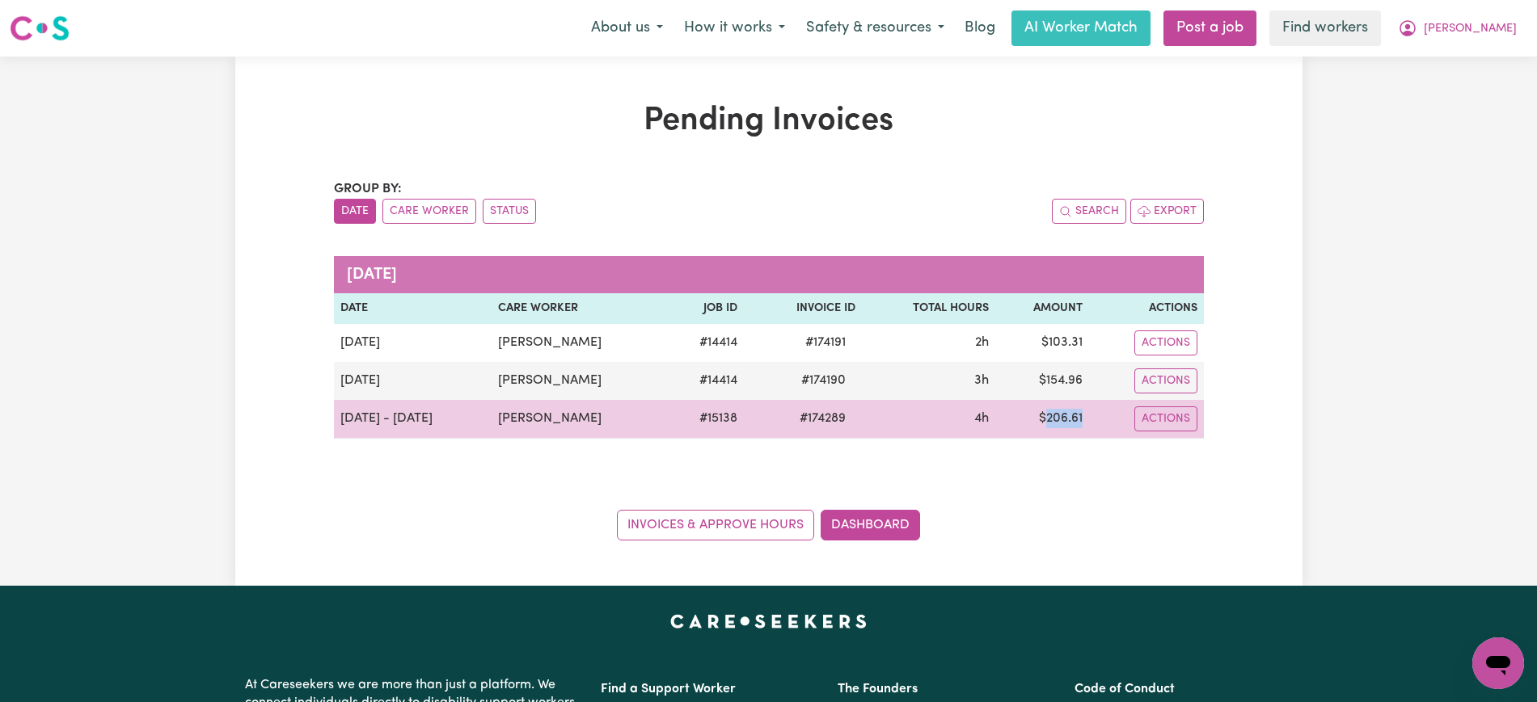
click at [1052, 416] on td "$ 206.61" at bounding box center [1042, 419] width 94 height 39
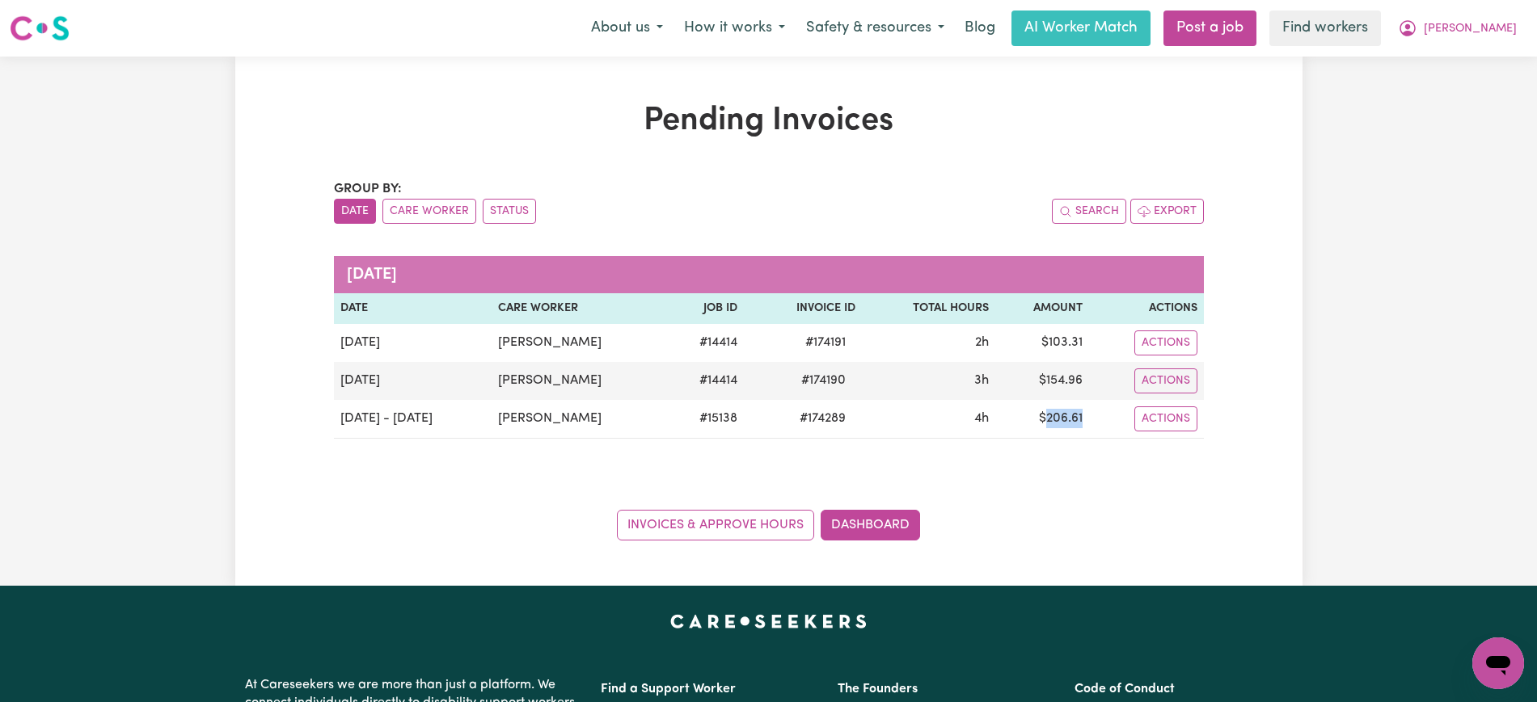
copy td "206.61"
click at [1417, 28] on icon "My Account" at bounding box center [1407, 28] width 19 height 19
click at [1473, 82] on link "Logout" at bounding box center [1463, 93] width 128 height 31
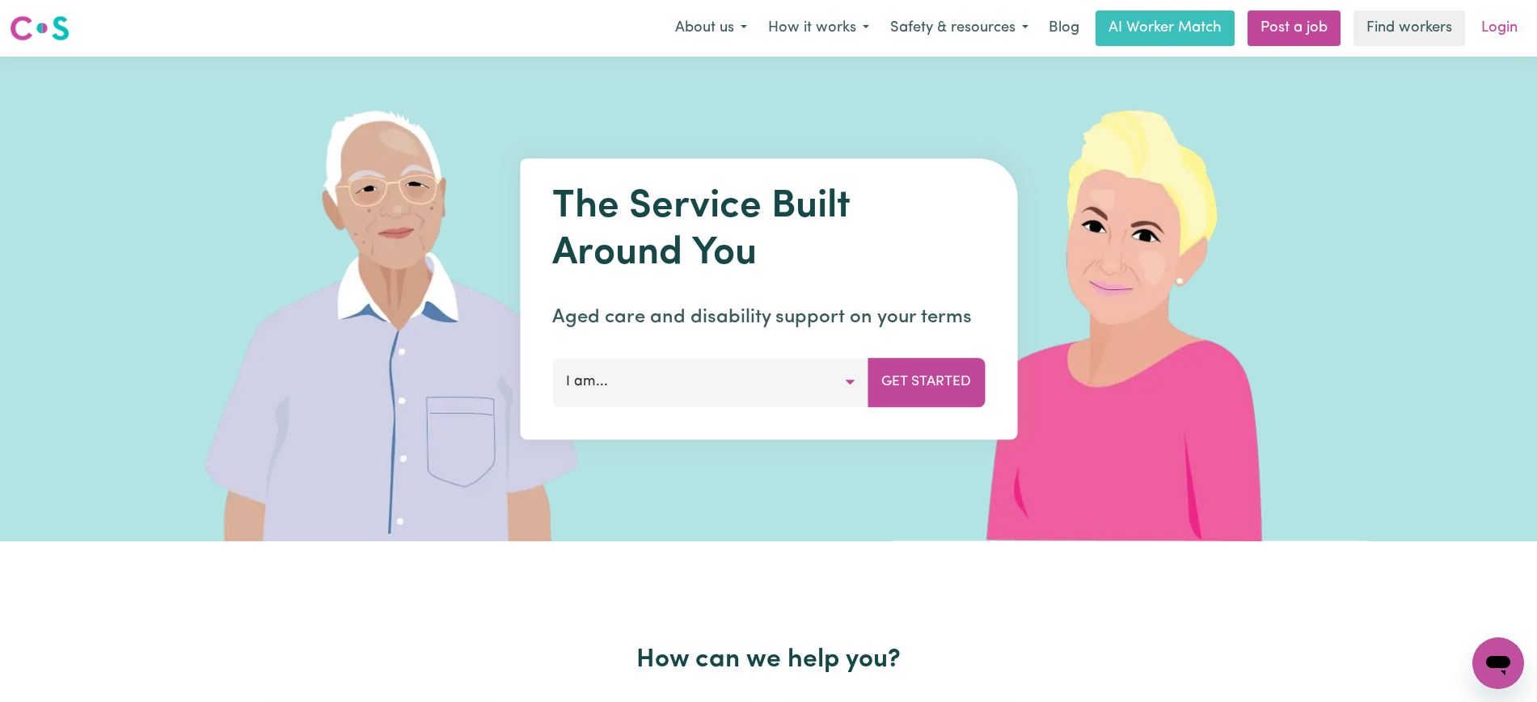
click at [1499, 13] on link "Login" at bounding box center [1499, 29] width 56 height 36
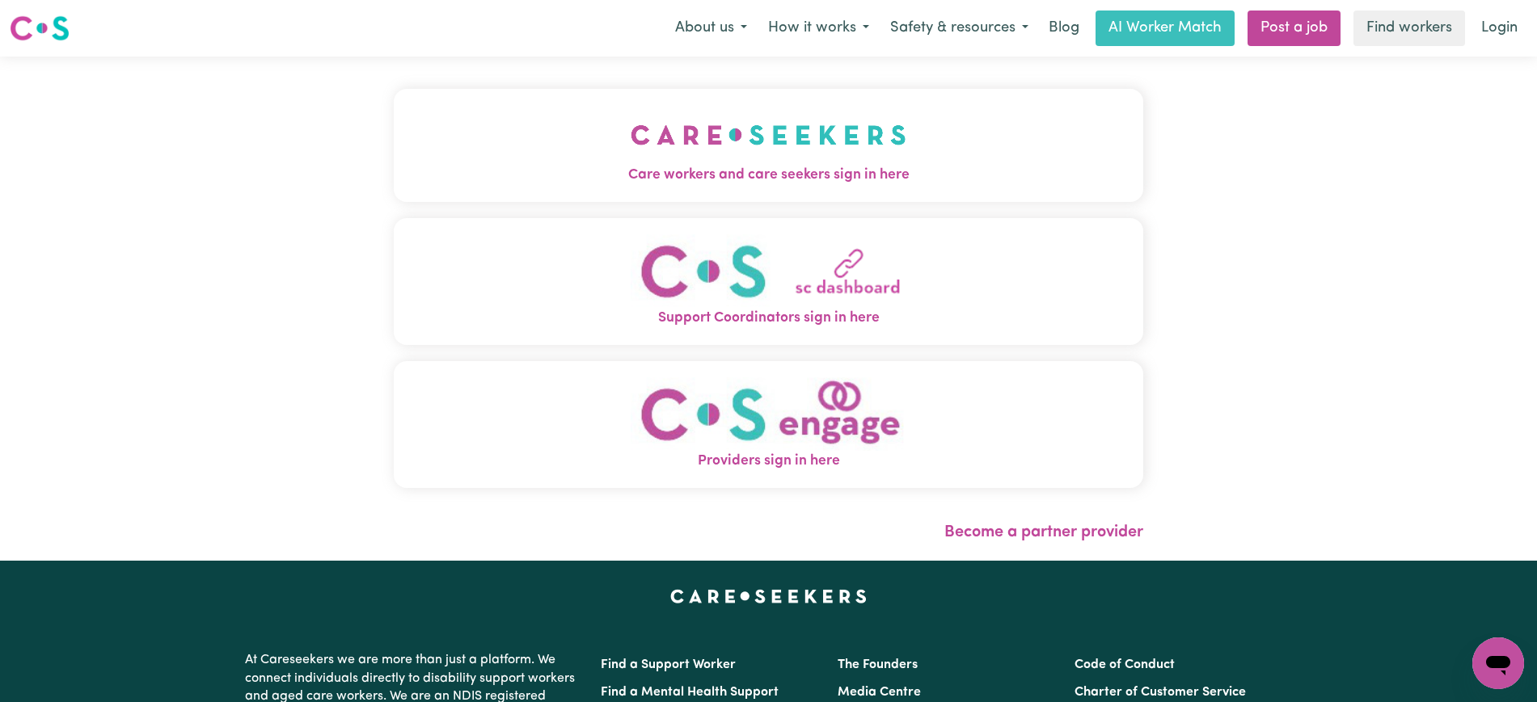
click at [718, 170] on span "Care workers and care seekers sign in here" at bounding box center [768, 175] width 749 height 21
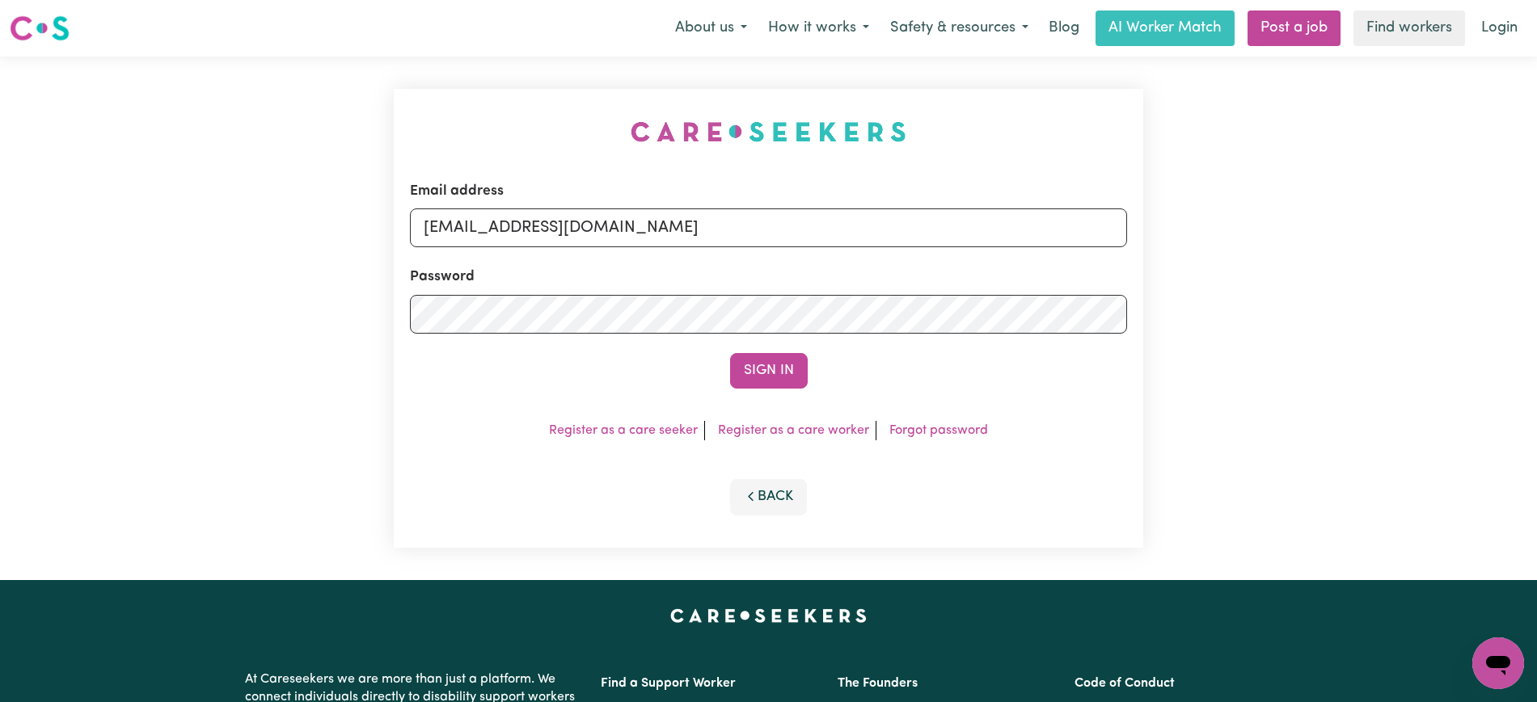
click at [467, 114] on div "Email address [EMAIL_ADDRESS][DOMAIN_NAME] Password Sign In Register as a care …" at bounding box center [768, 319] width 769 height 524
drag, startPoint x: 505, startPoint y: 230, endPoint x: 1253, endPoint y: 243, distance: 747.9
click at [1253, 243] on div "Email address [EMAIL_ADDRESS][DOMAIN_NAME] Password Sign In Register as a care …" at bounding box center [768, 319] width 1537 height 524
type input "[EMAIL_ADDRESS][DOMAIN_NAME]"
click at [730, 353] on button "Sign In" at bounding box center [769, 371] width 78 height 36
